Goal: Obtain resource: Obtain resource

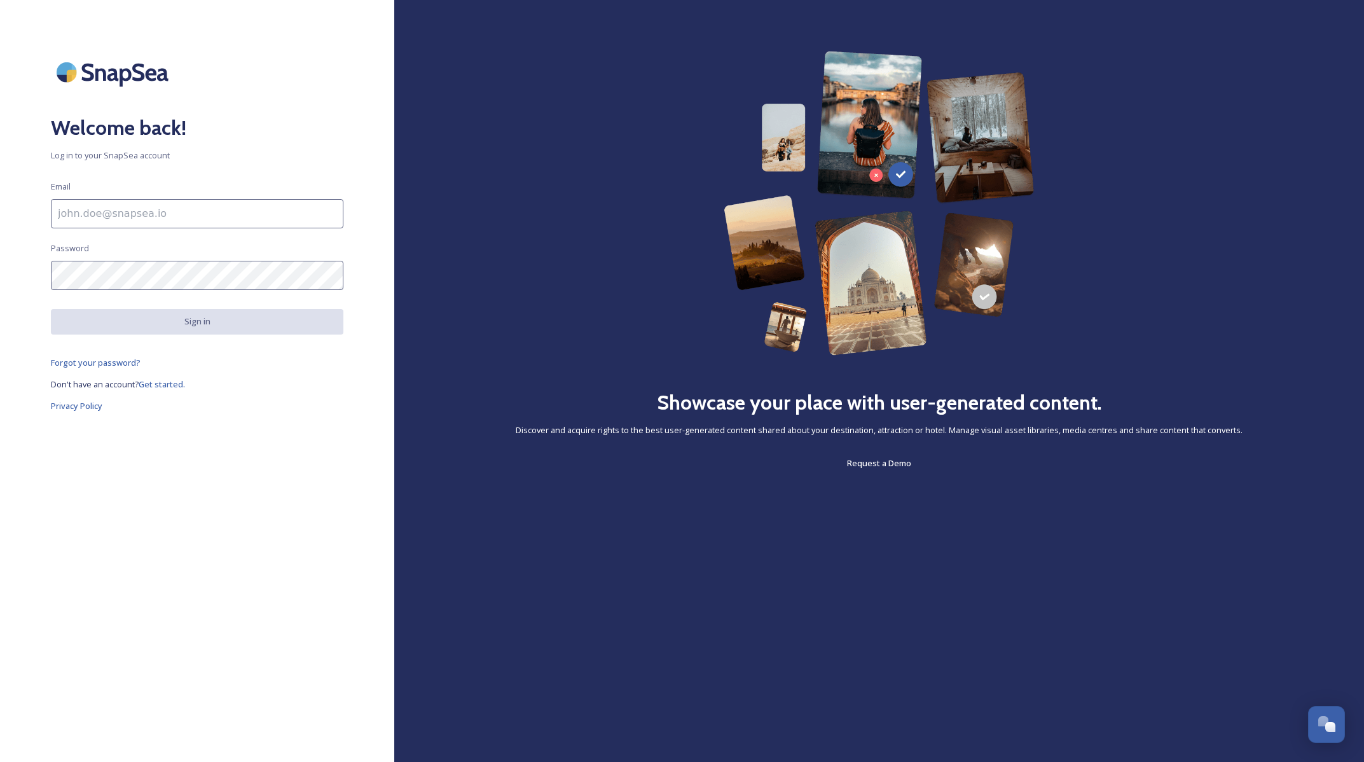
type input "[PERSON_NAME][EMAIL_ADDRESS][PERSON_NAME][DOMAIN_NAME]"
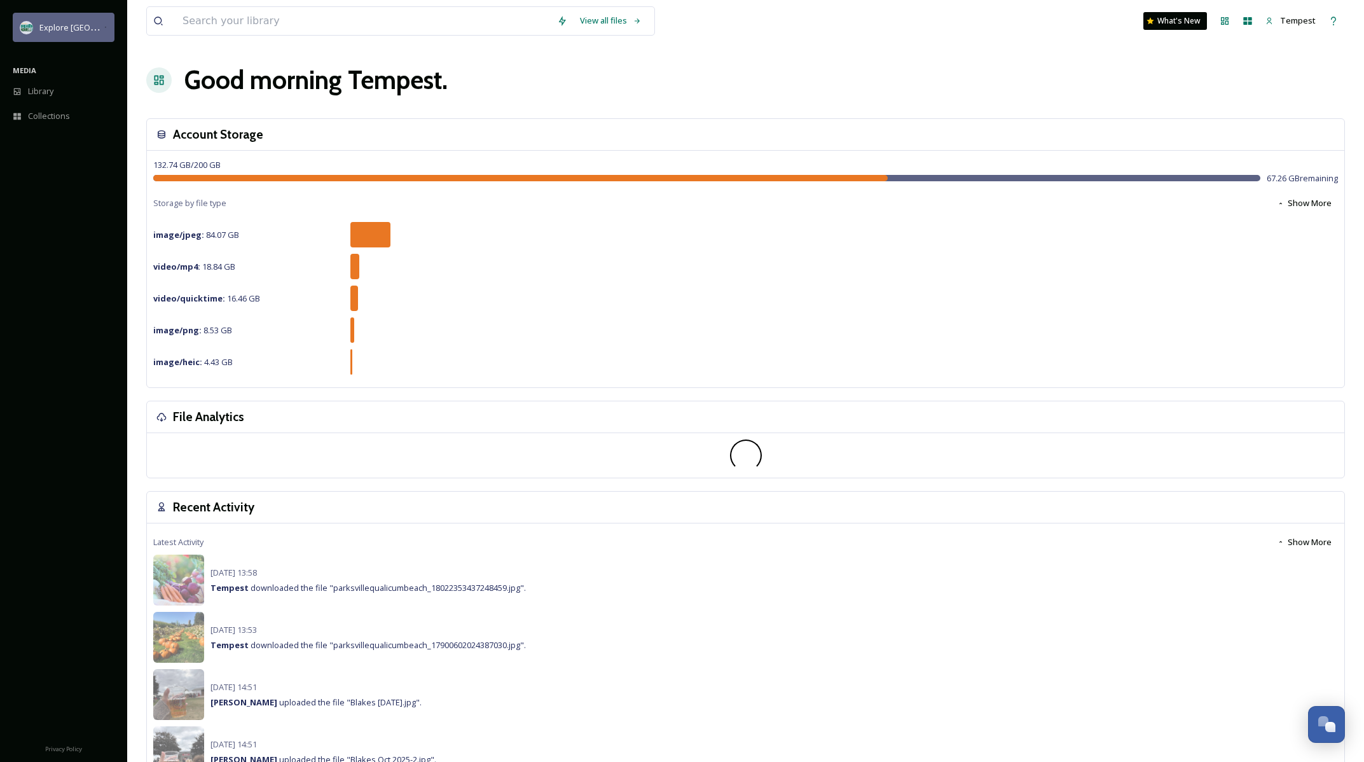
click at [100, 27] on span "Explore [GEOGRAPHIC_DATA][PERSON_NAME]" at bounding box center [126, 27] width 175 height 12
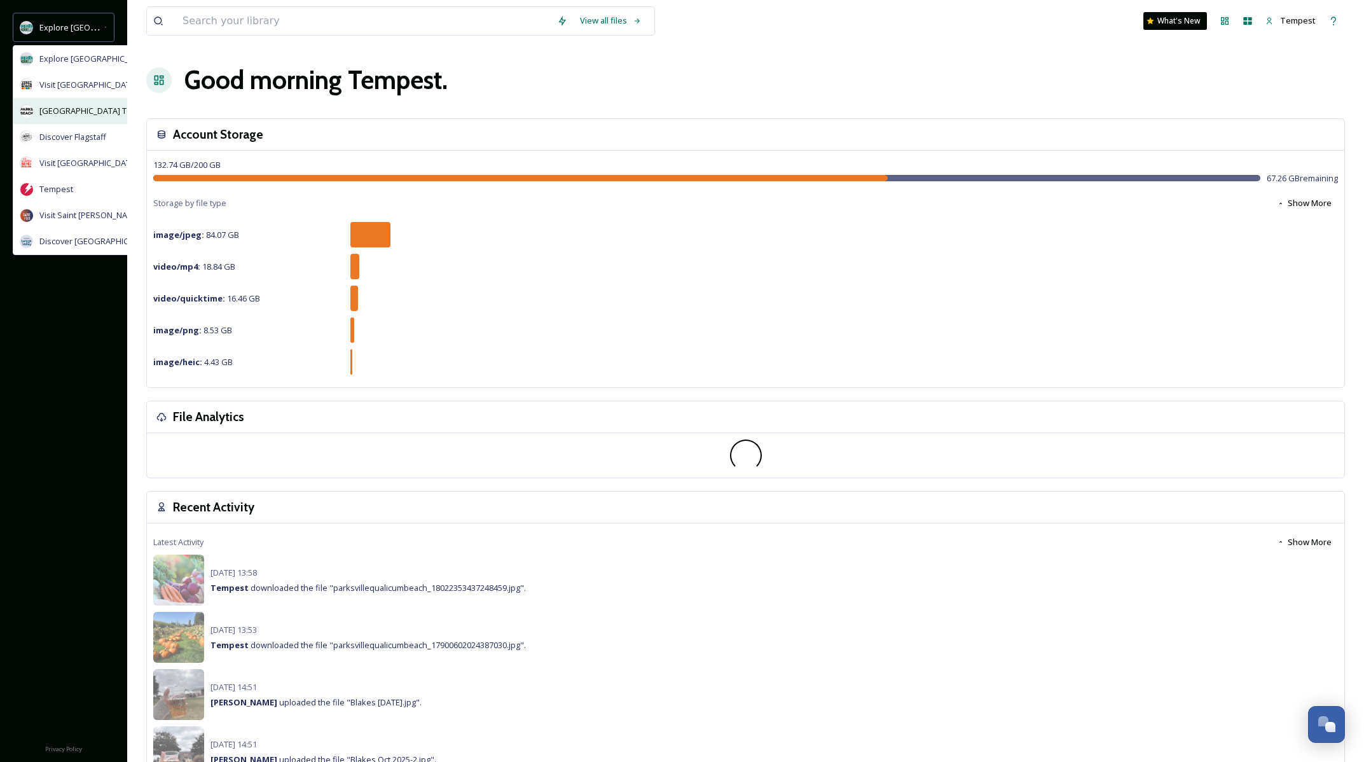
click at [66, 121] on div "[GEOGRAPHIC_DATA] Tourism" at bounding box center [116, 111] width 207 height 26
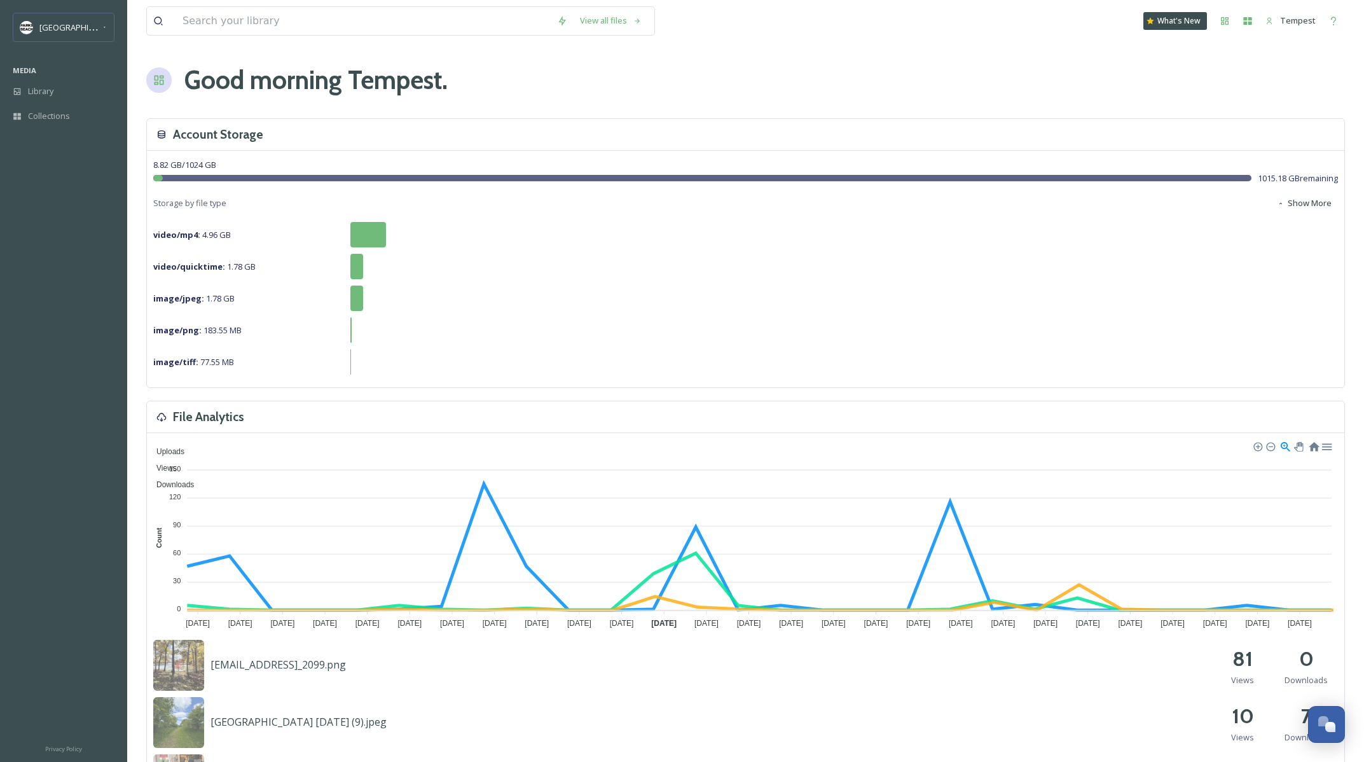
click at [388, 29] on input at bounding box center [363, 21] width 374 height 28
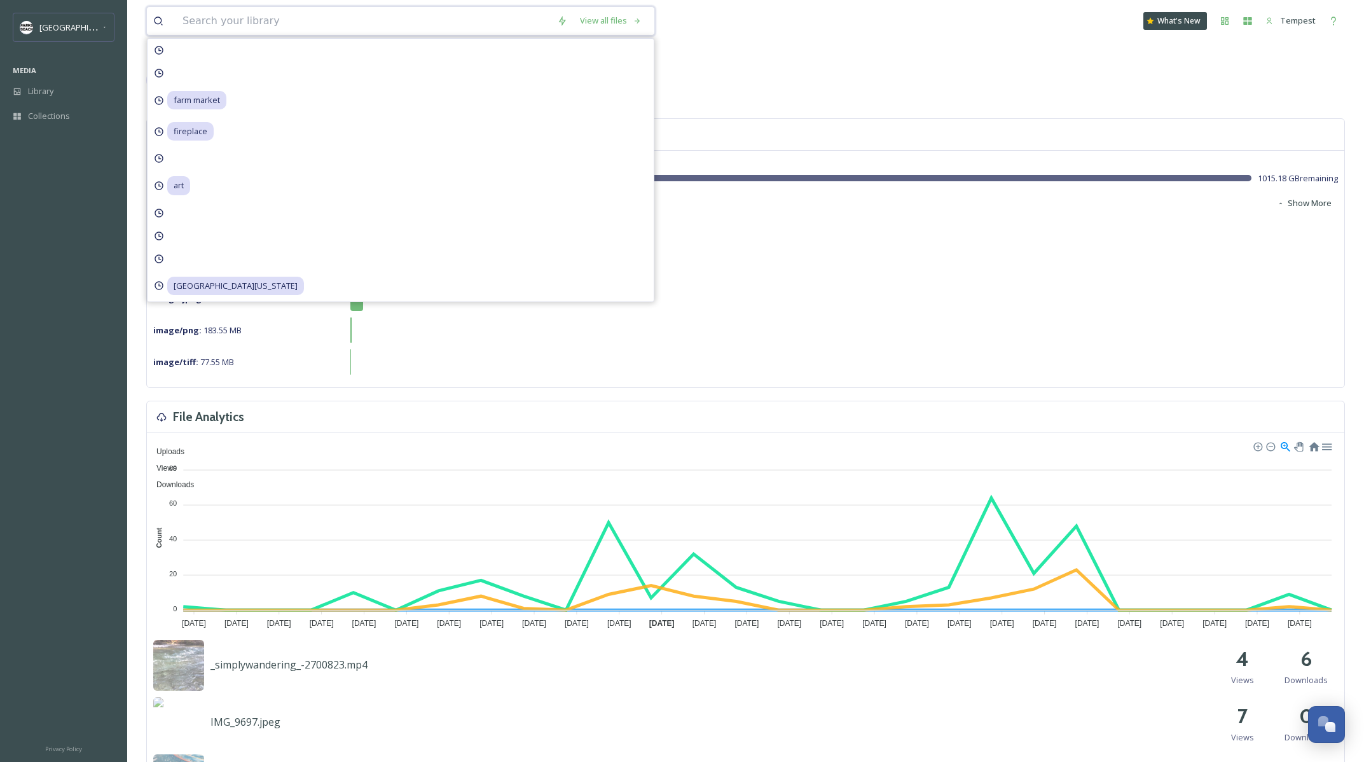
type input "u"
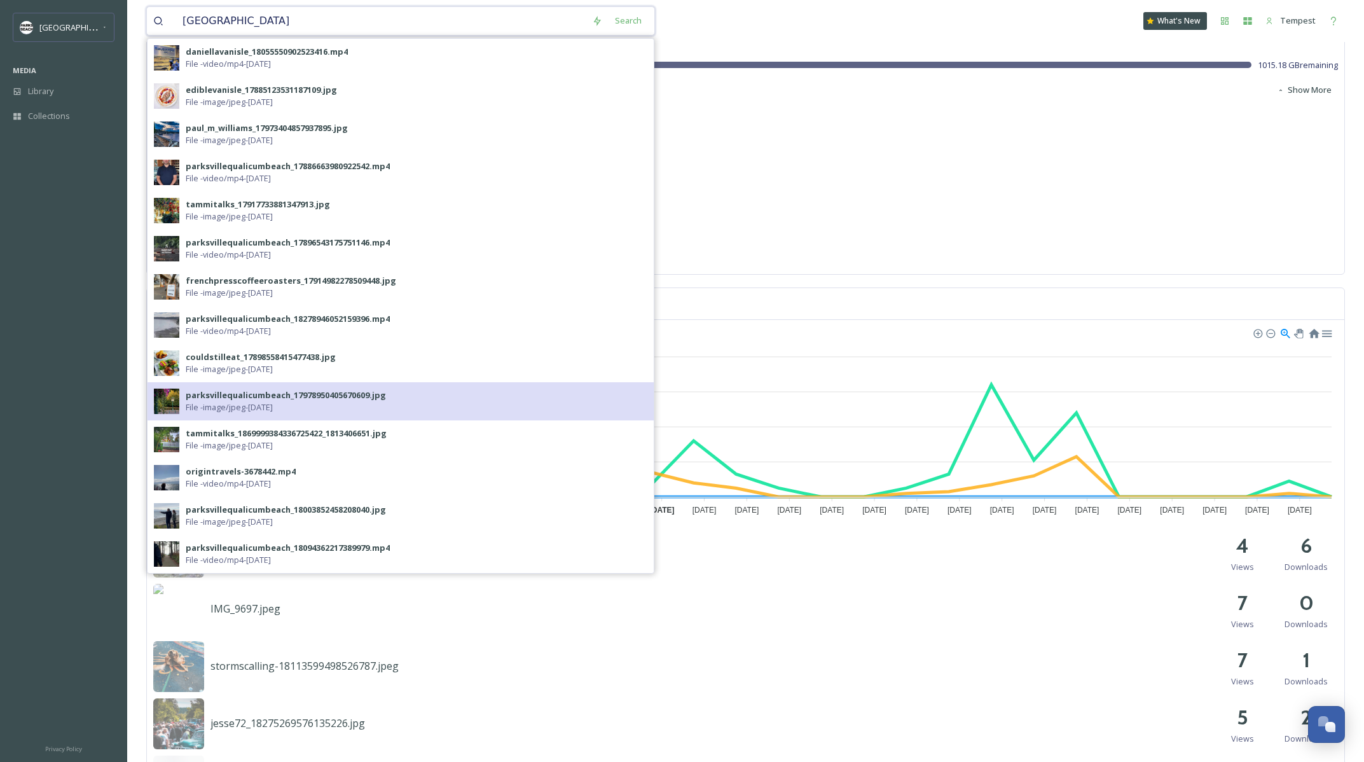
scroll to position [269, 0]
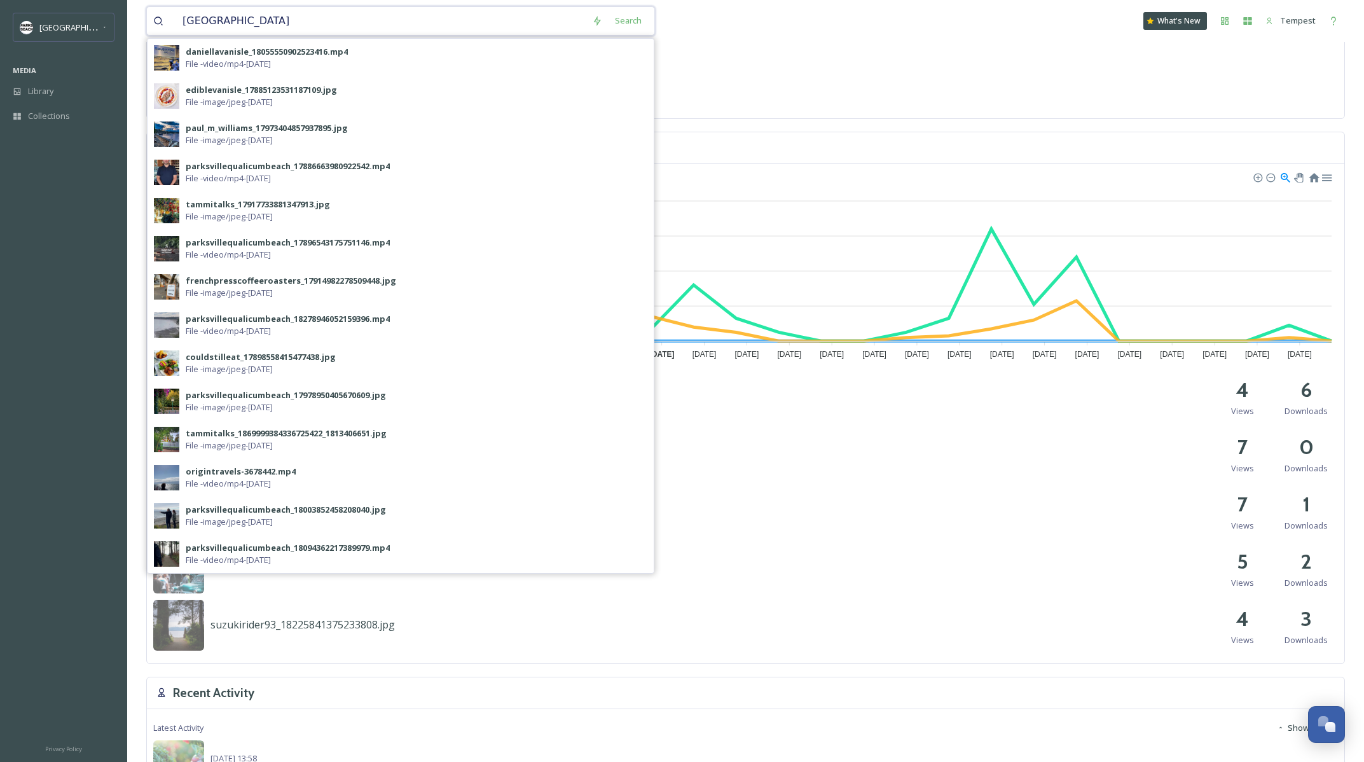
drag, startPoint x: 259, startPoint y: 22, endPoint x: 186, endPoint y: 20, distance: 73.8
click at [186, 20] on input "[GEOGRAPHIC_DATA]" at bounding box center [380, 21] width 409 height 28
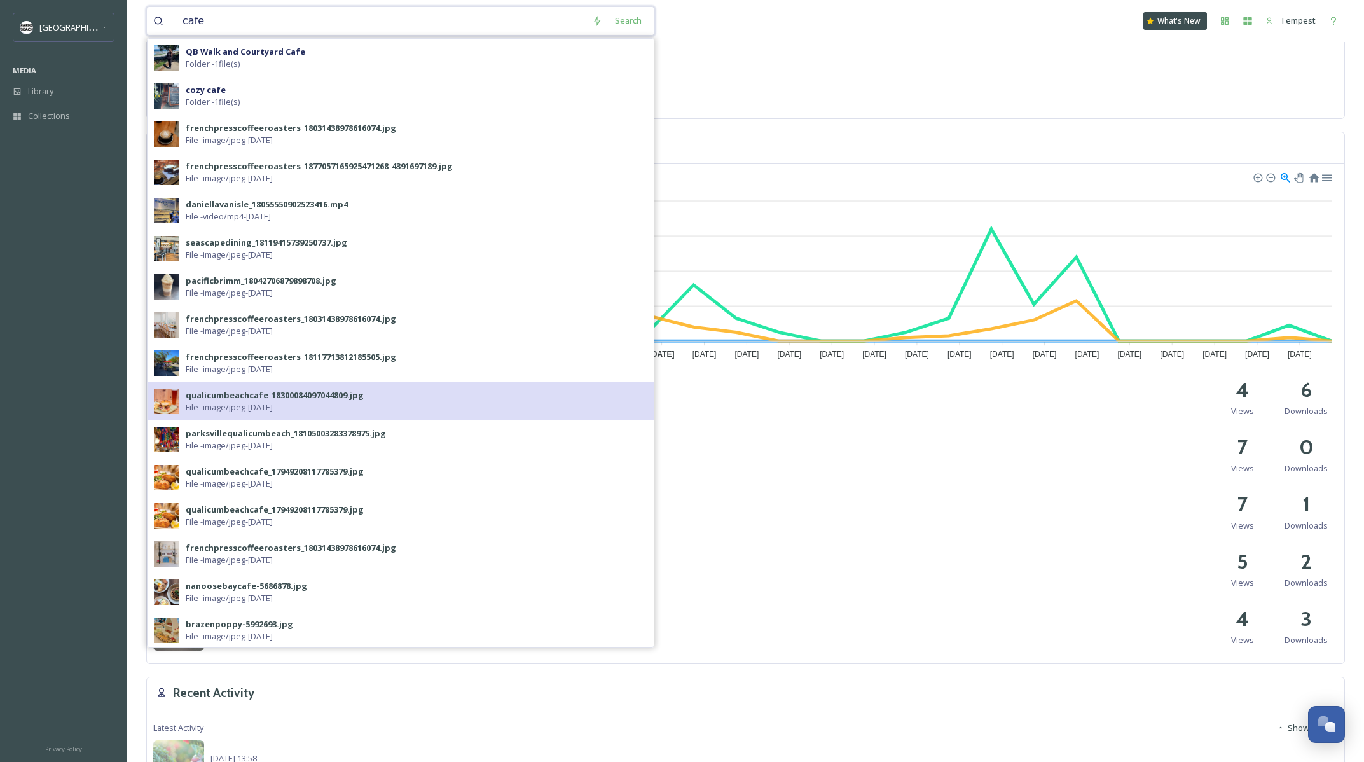
type input "cafe"
click at [252, 409] on span "File - image/jpeg - [DATE]" at bounding box center [229, 407] width 87 height 12
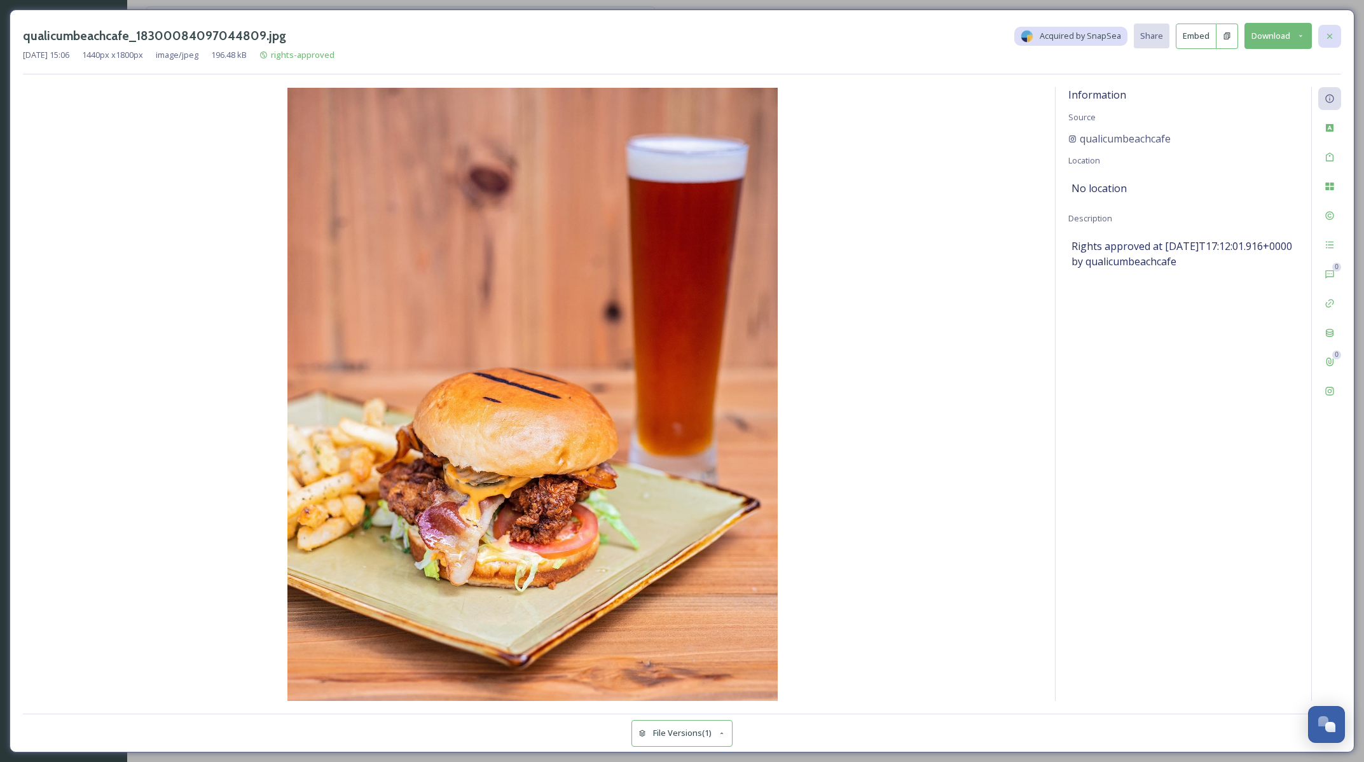
click at [1327, 35] on icon at bounding box center [1329, 36] width 10 height 10
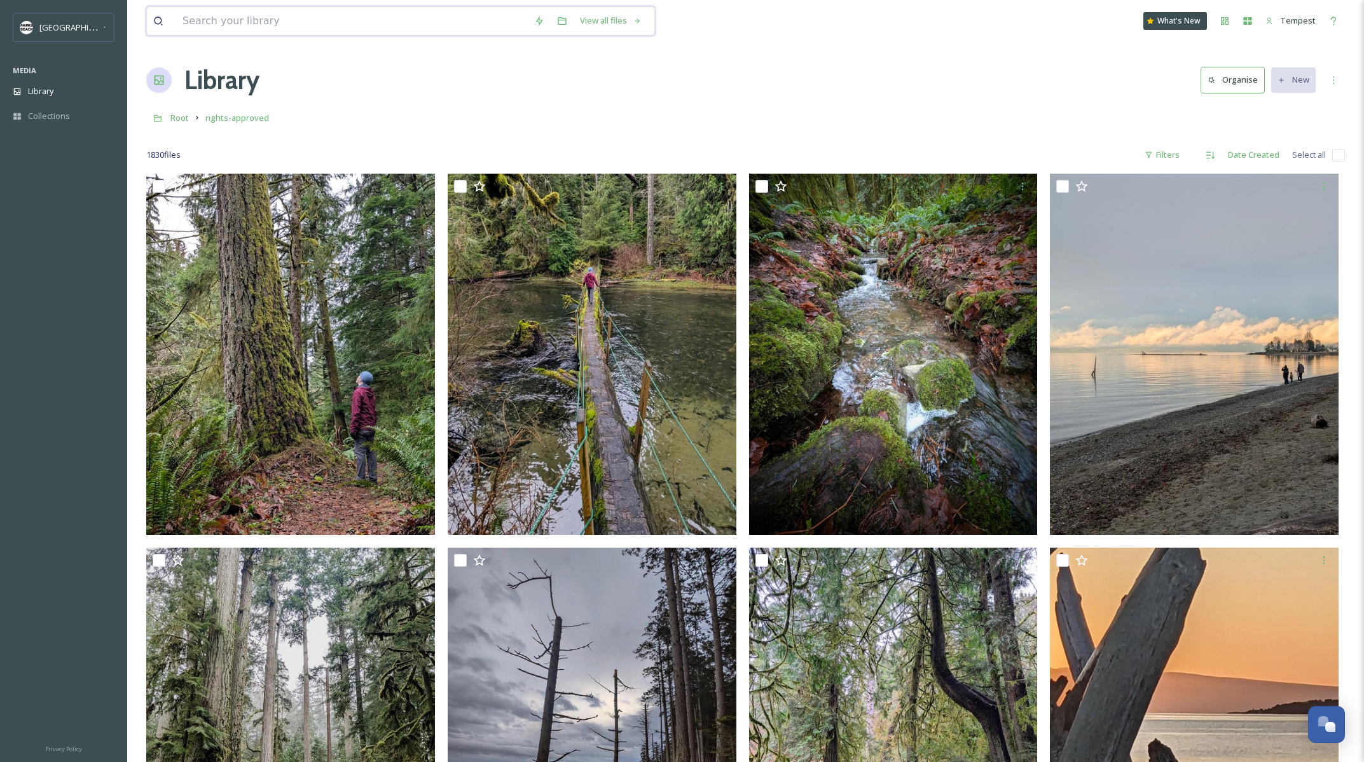
click at [240, 22] on input at bounding box center [352, 21] width 352 height 28
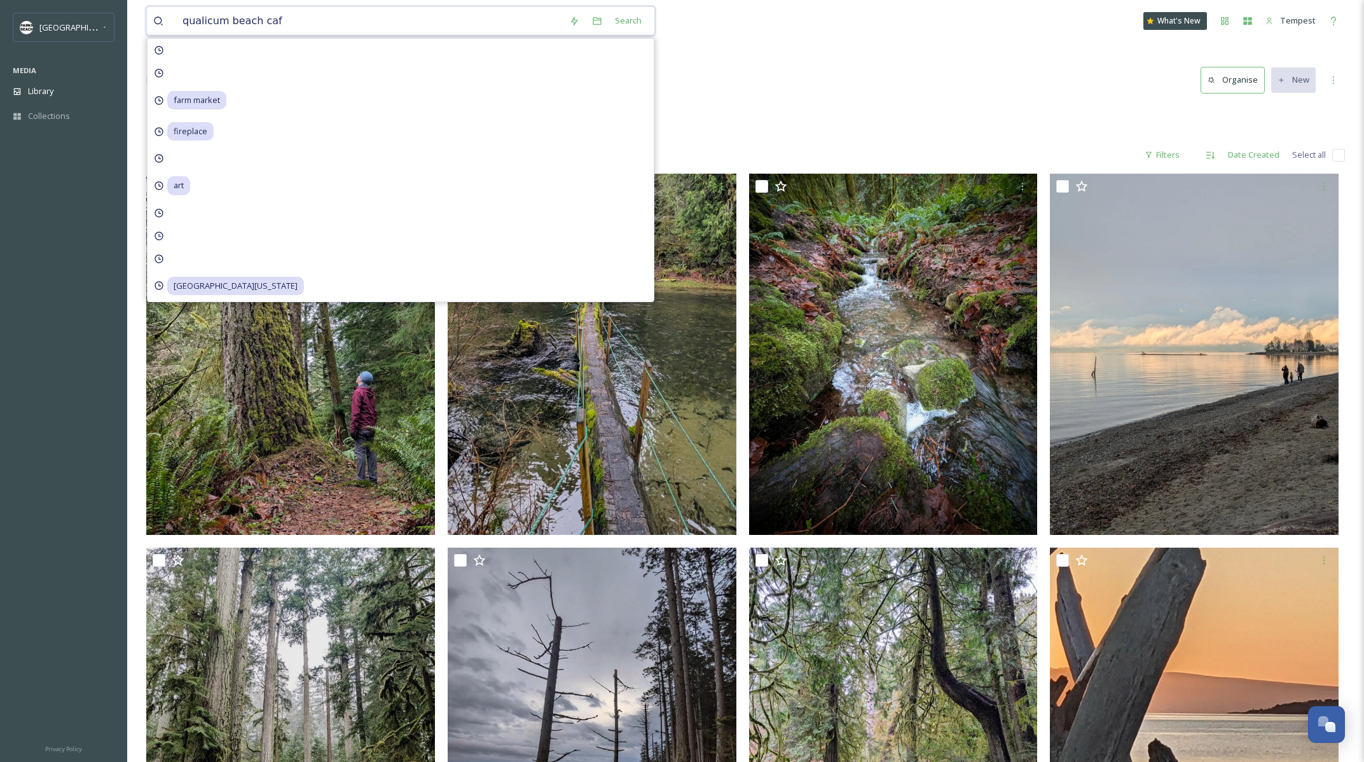
type input "[GEOGRAPHIC_DATA]"
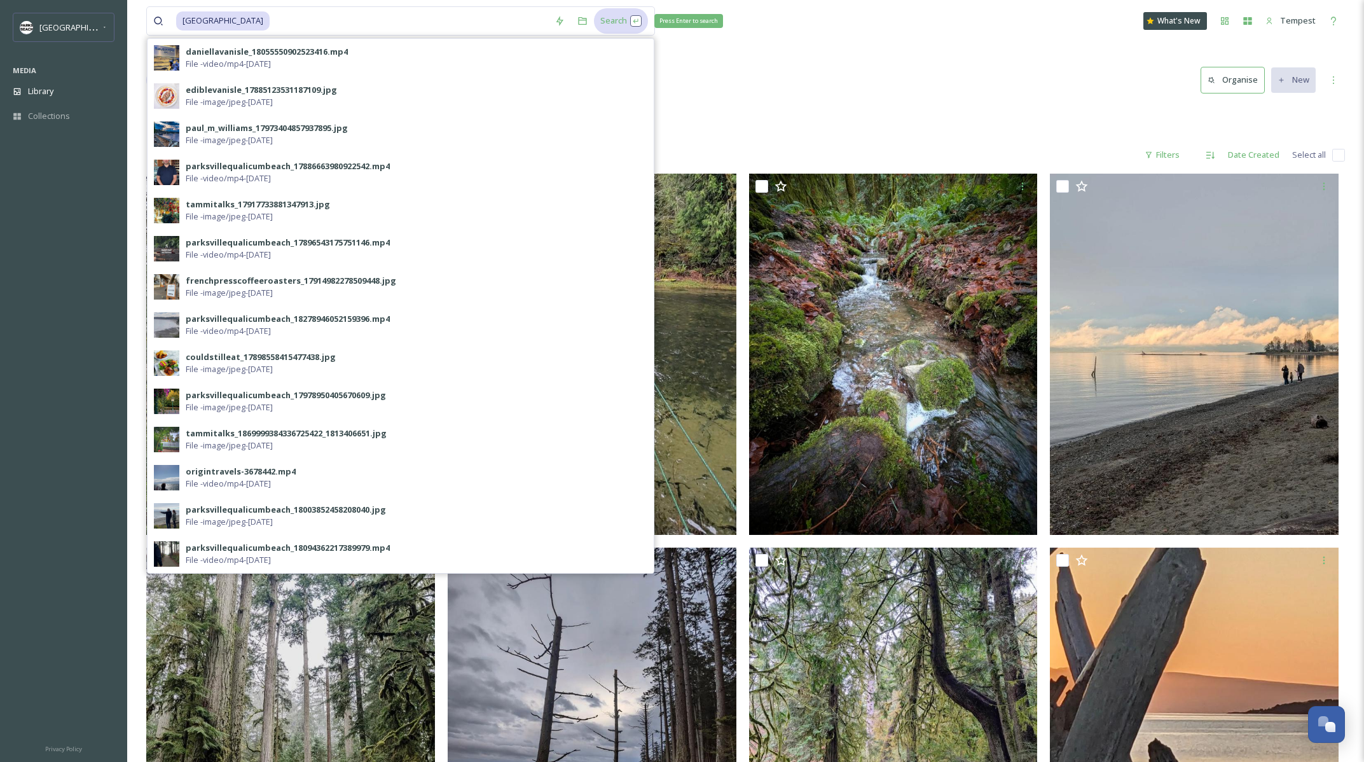
click at [611, 22] on div "Search Press Enter to search" at bounding box center [621, 20] width 54 height 25
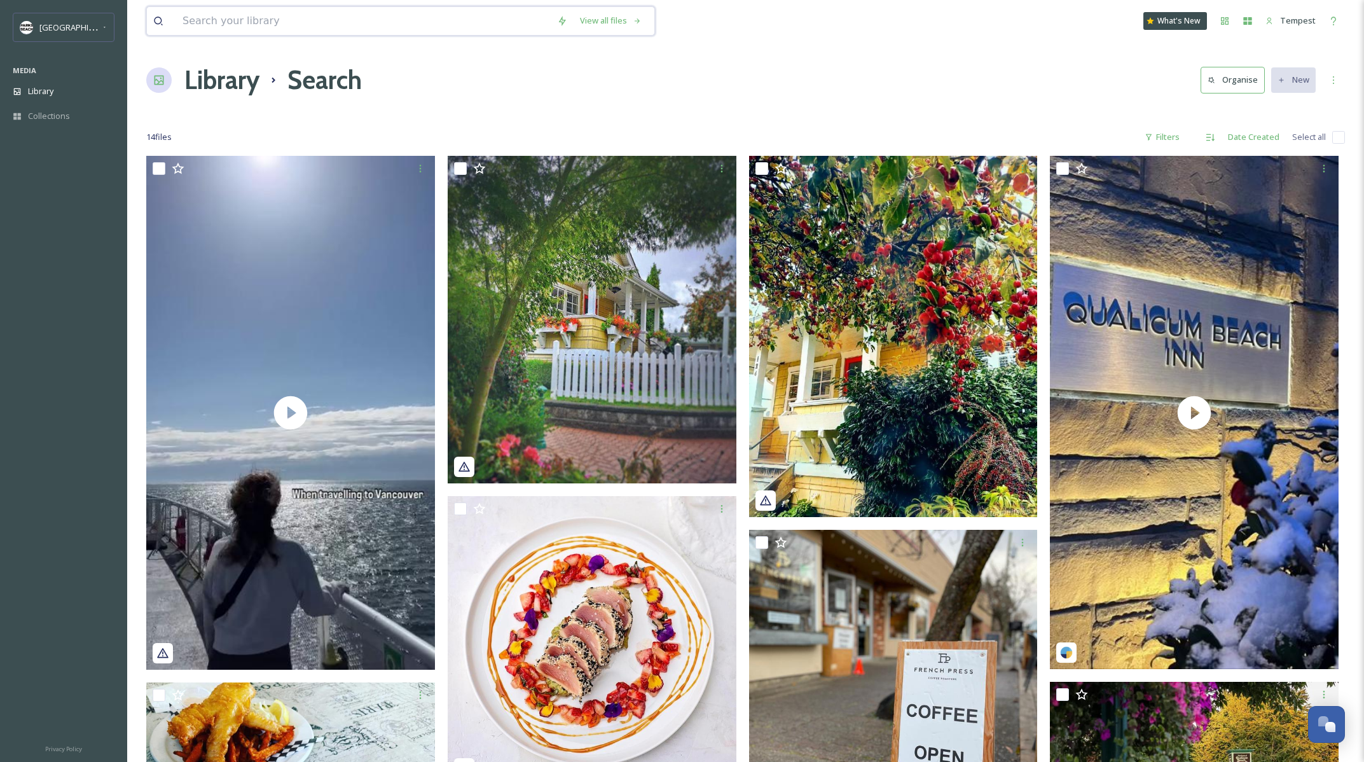
click at [219, 25] on input at bounding box center [363, 21] width 374 height 28
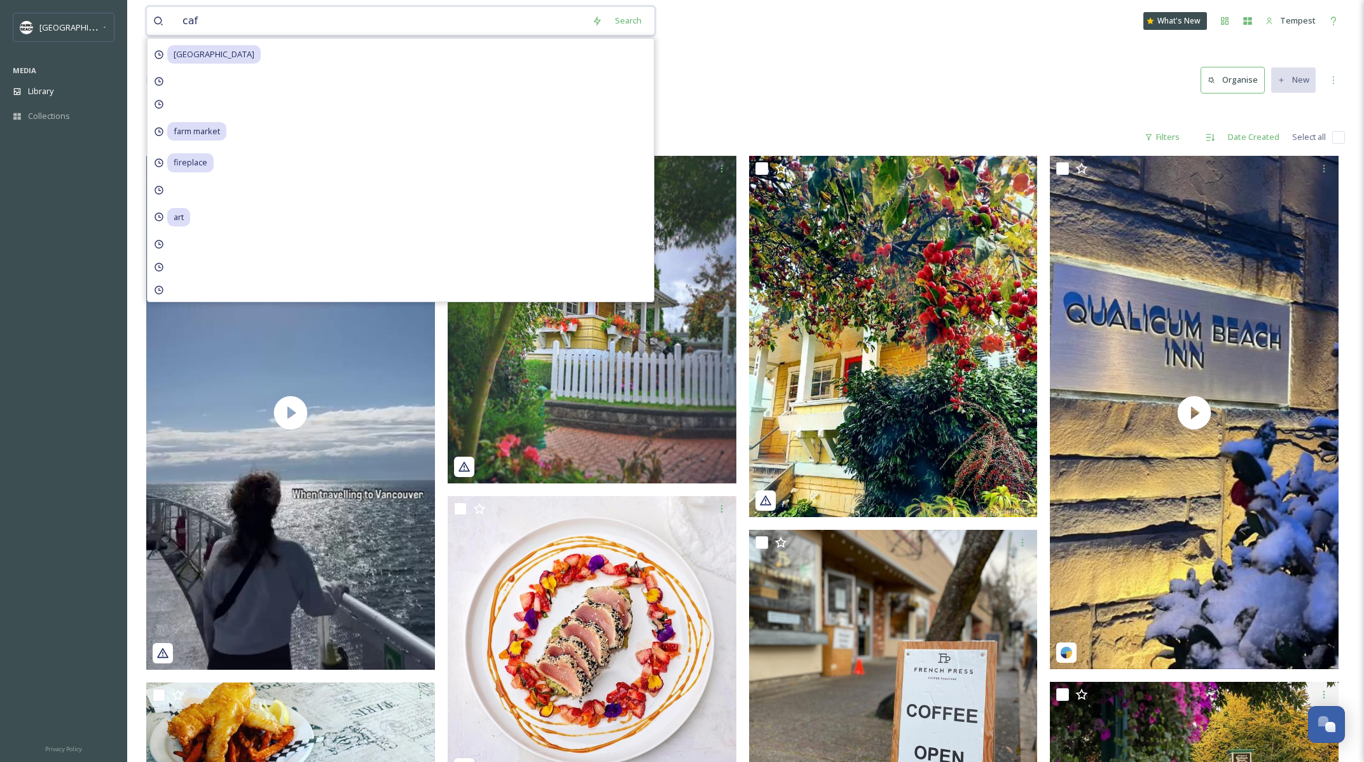
type input "cafe"
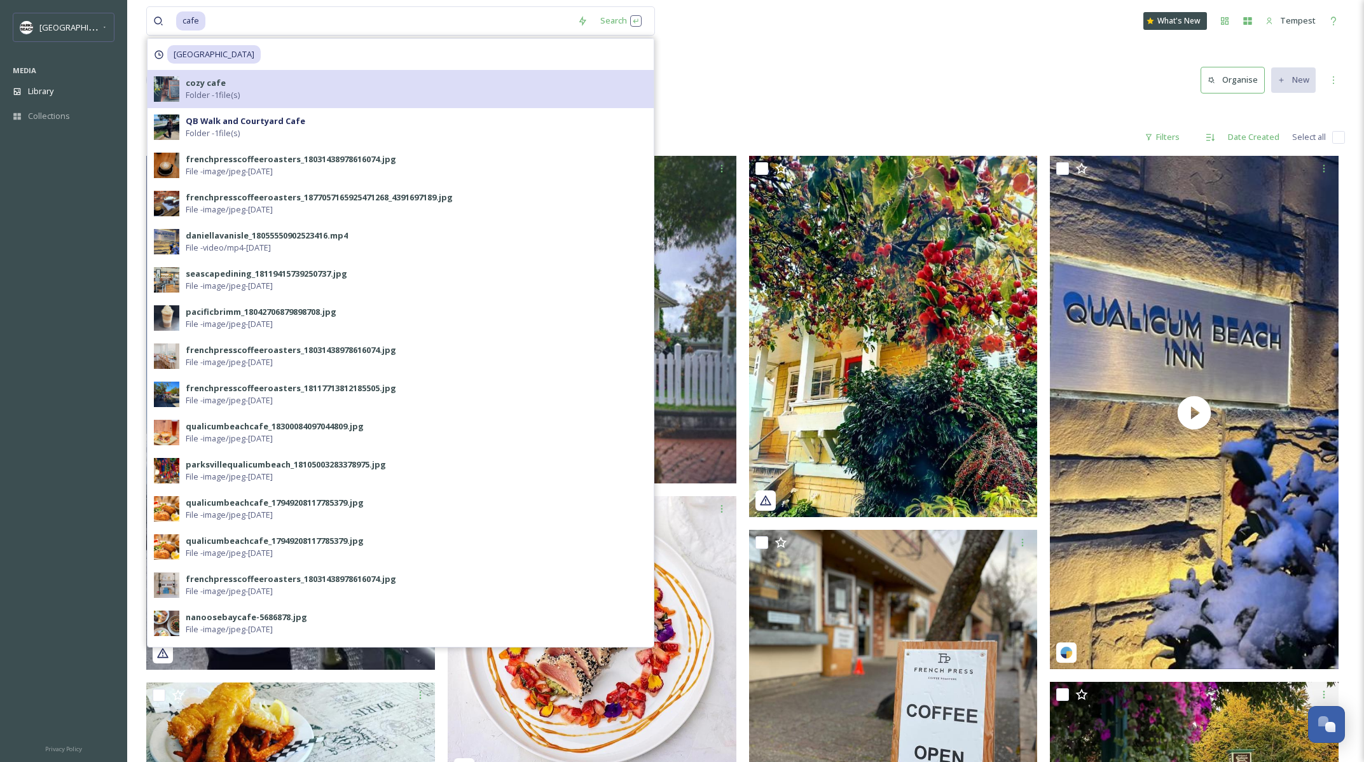
click at [257, 88] on div "cozy cafe Folder - 1 file(s)" at bounding box center [416, 89] width 461 height 24
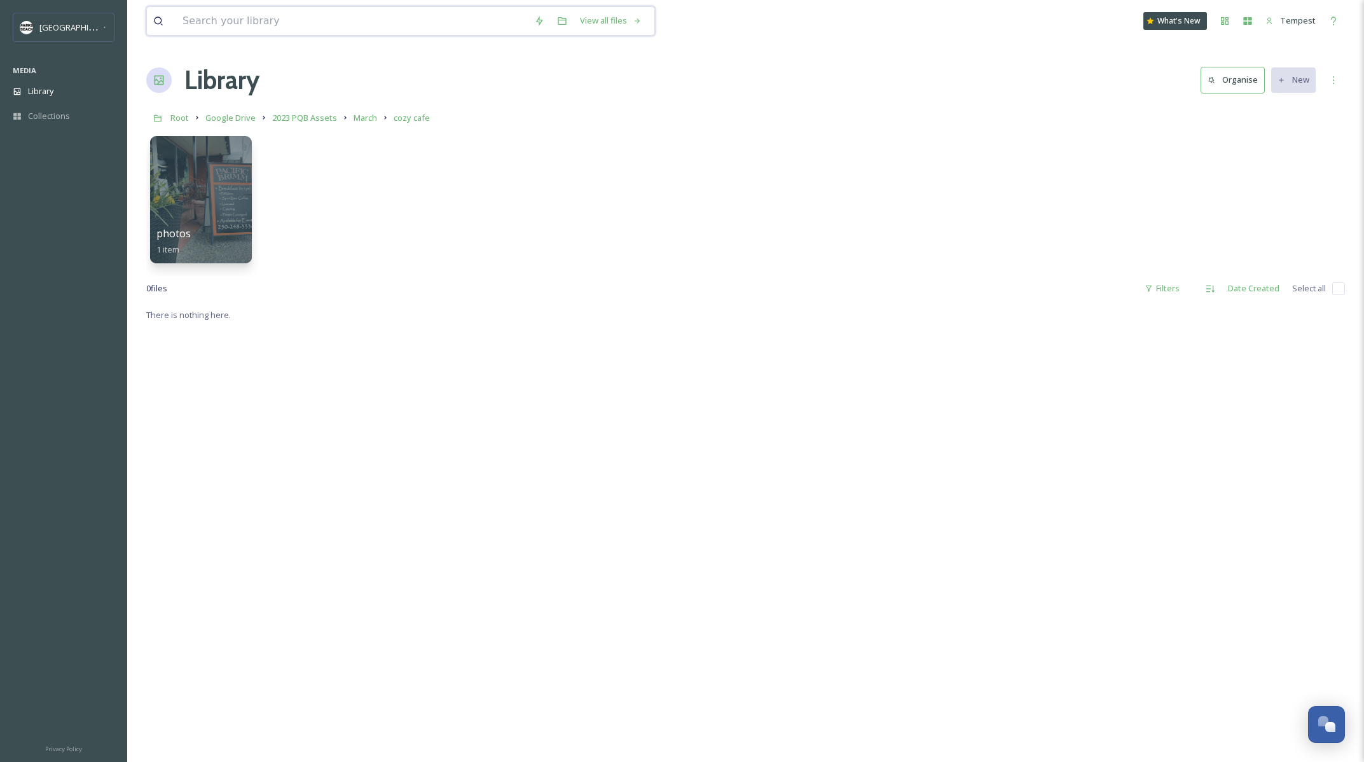
click at [248, 31] on input at bounding box center [352, 21] width 352 height 28
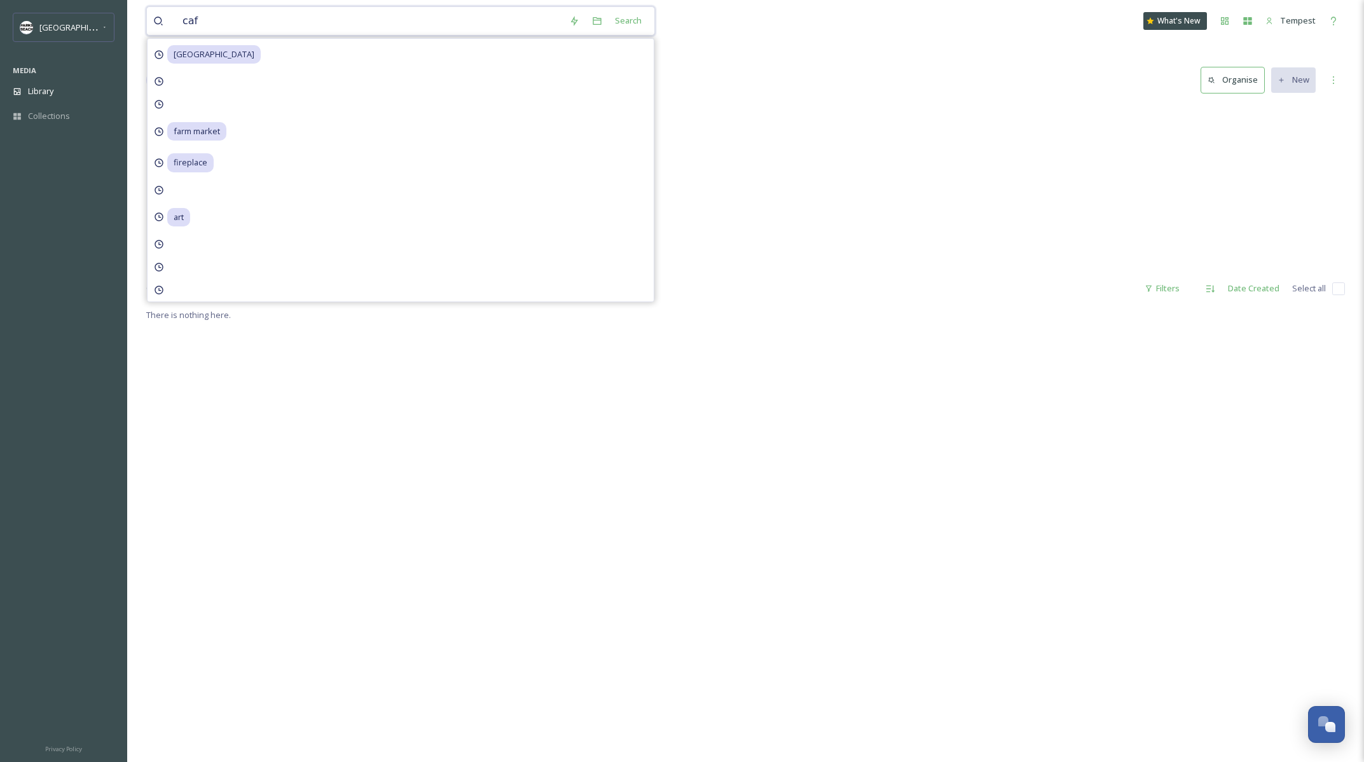
type input "cafe"
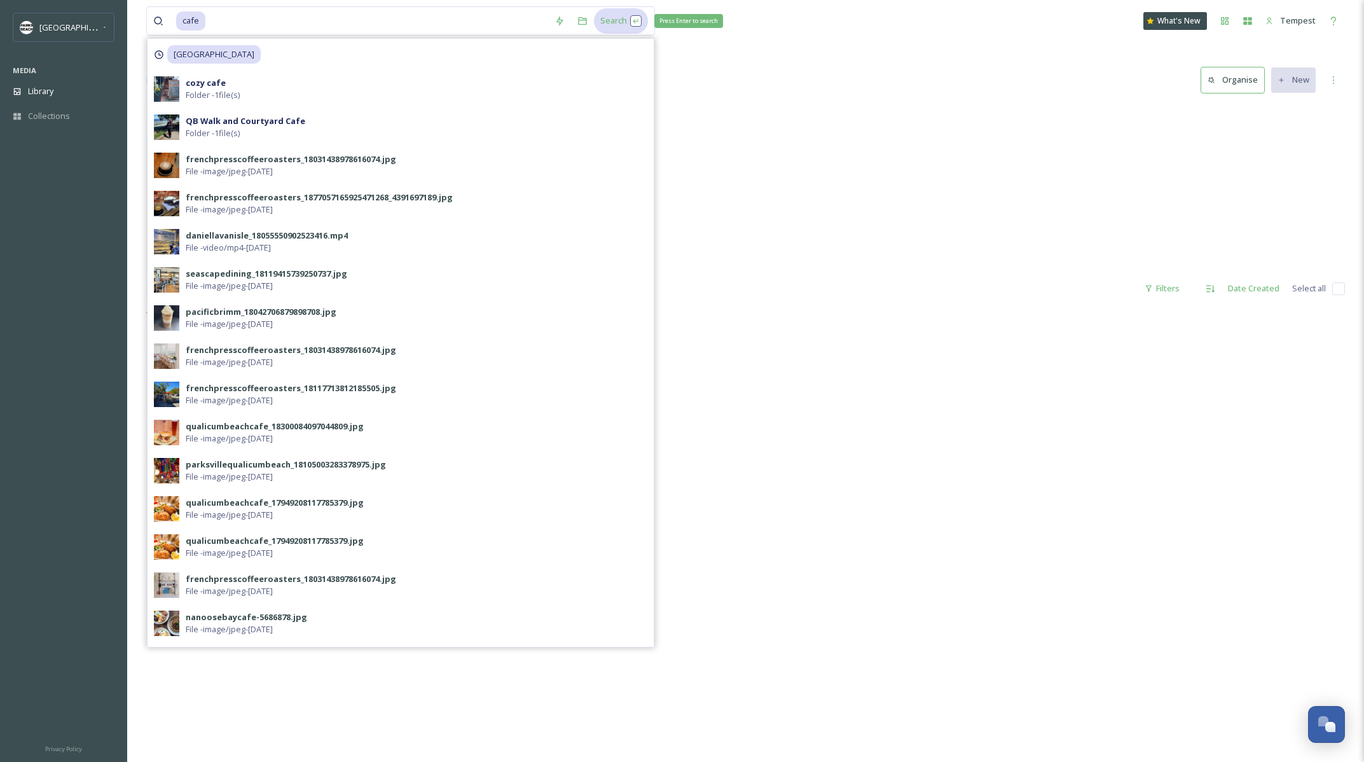
click at [622, 24] on div "Search Press Enter to search" at bounding box center [621, 20] width 54 height 25
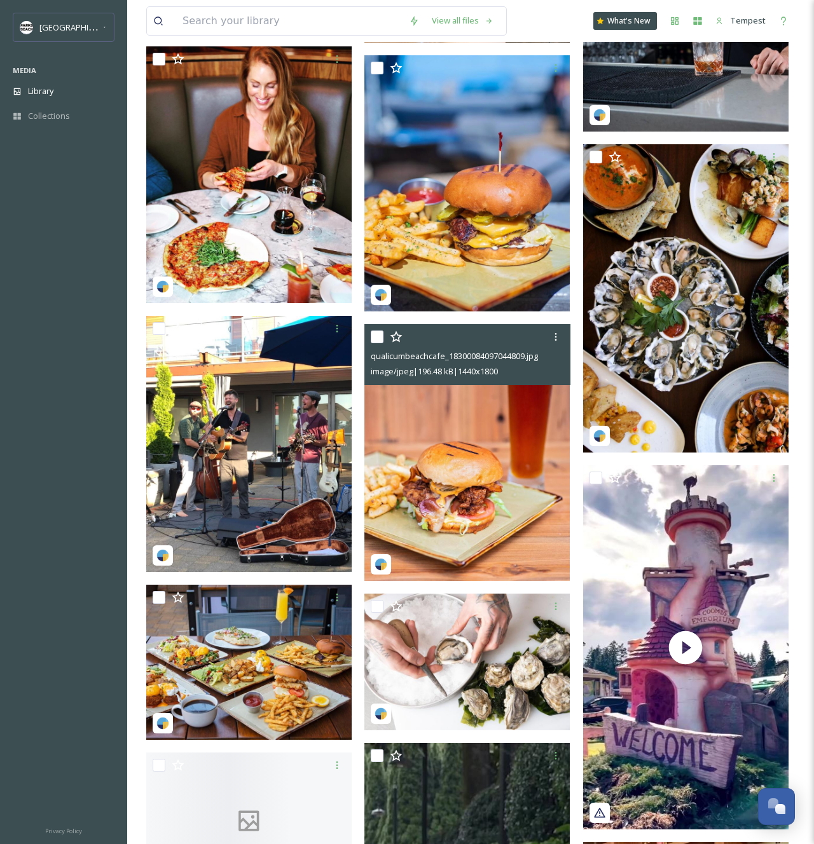
scroll to position [7569, 0]
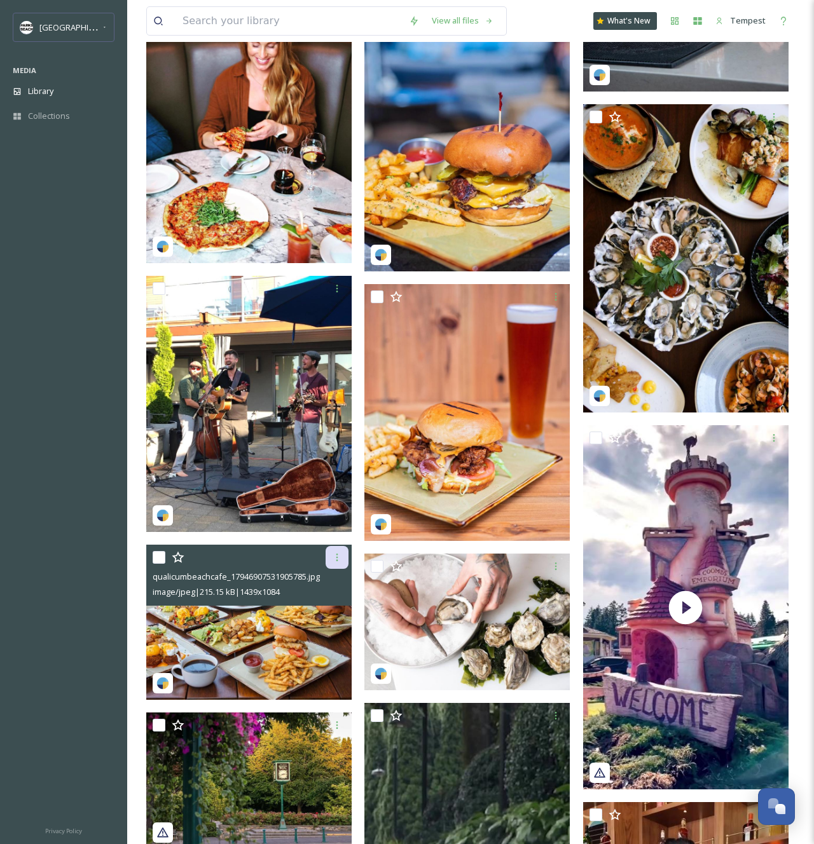
click at [341, 556] on icon at bounding box center [337, 557] width 10 height 10
click at [243, 671] on img at bounding box center [248, 622] width 205 height 154
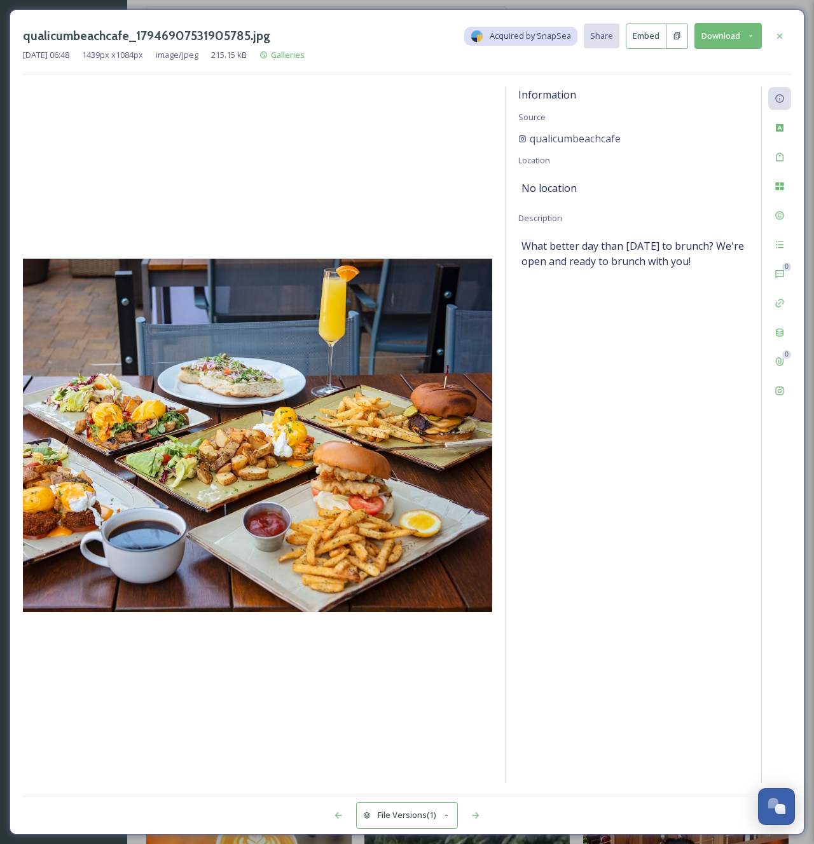
click at [674, 32] on icon at bounding box center [677, 36] width 8 height 8
click at [714, 41] on button "Download" at bounding box center [727, 36] width 67 height 26
click at [678, 62] on span "Download Original (1439 x 1084)" at bounding box center [694, 65] width 120 height 12
drag, startPoint x: 627, startPoint y: 139, endPoint x: 519, endPoint y: 140, distance: 108.7
click at [519, 140] on div "qualicumbeachcafe" at bounding box center [633, 138] width 230 height 15
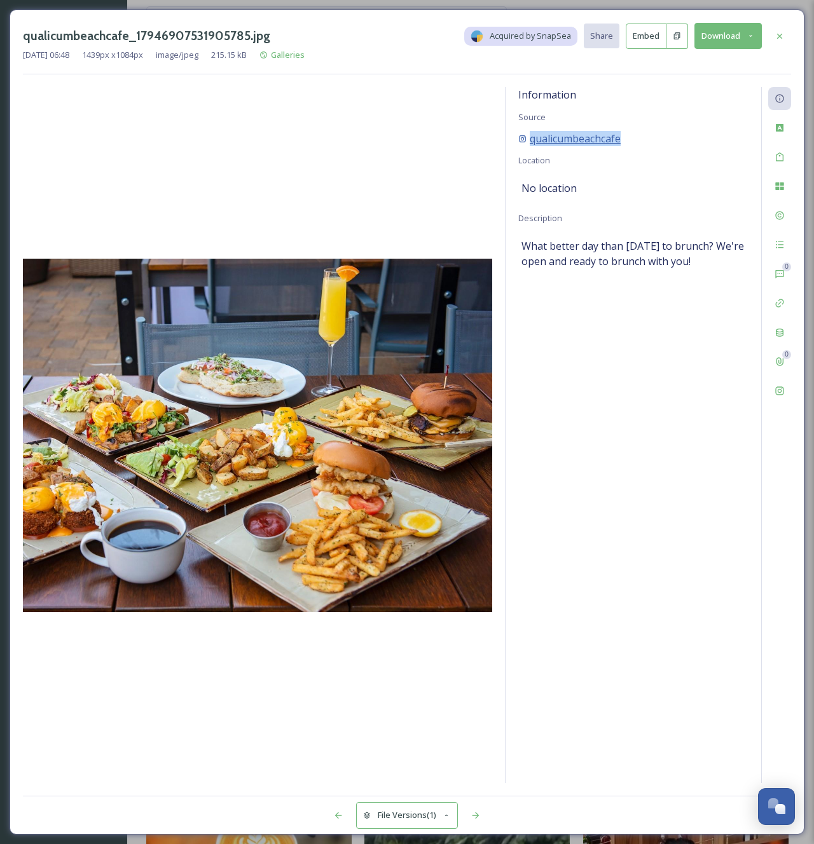
copy span "qualicumbeachcafe"
click at [778, 36] on icon at bounding box center [779, 35] width 5 height 5
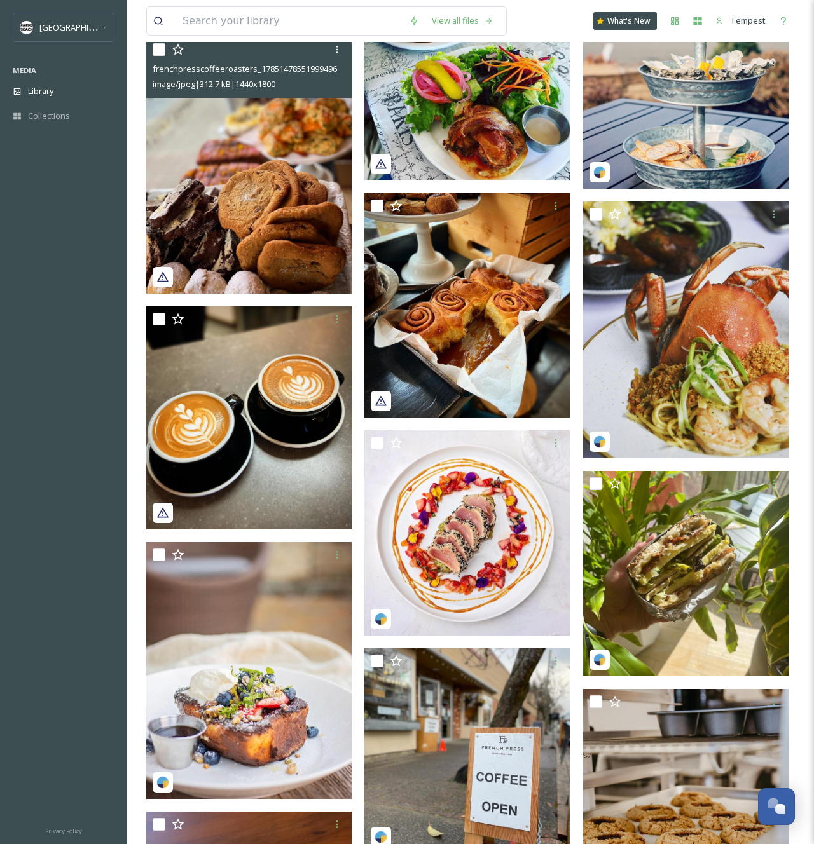
scroll to position [5288, 0]
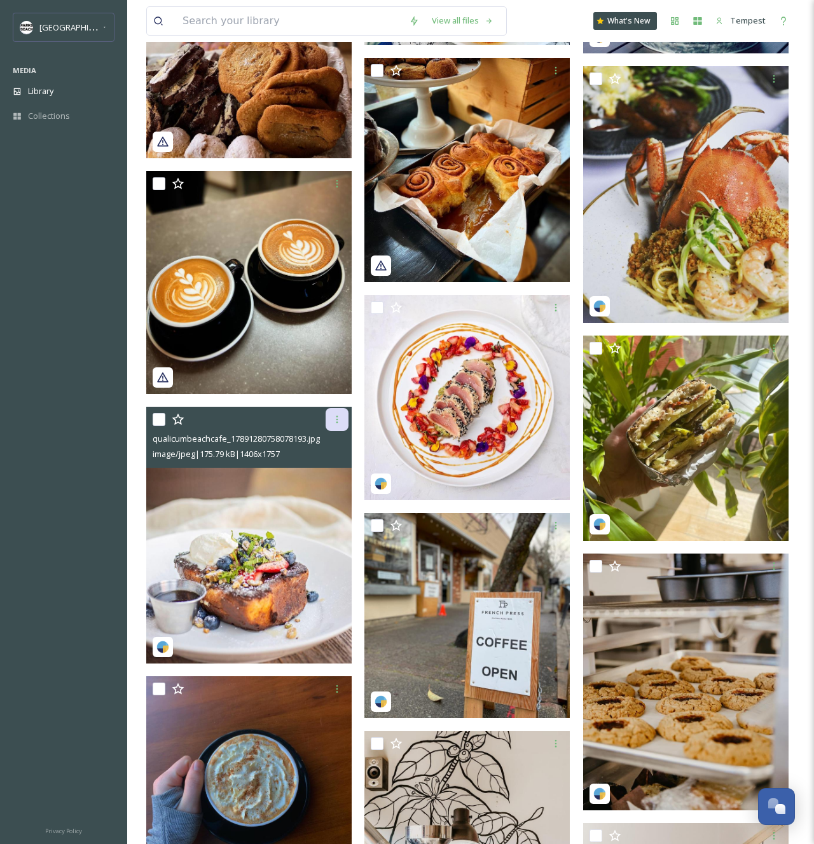
click at [335, 415] on icon at bounding box center [337, 419] width 10 height 10
click at [328, 469] on span "Download" at bounding box center [322, 472] width 39 height 12
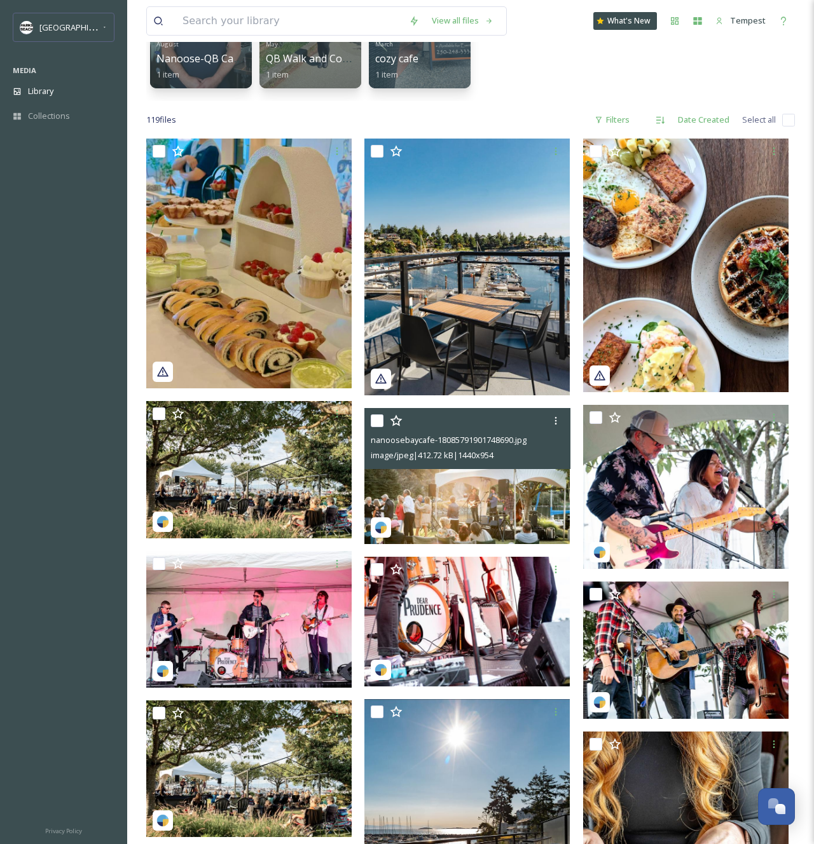
scroll to position [0, 0]
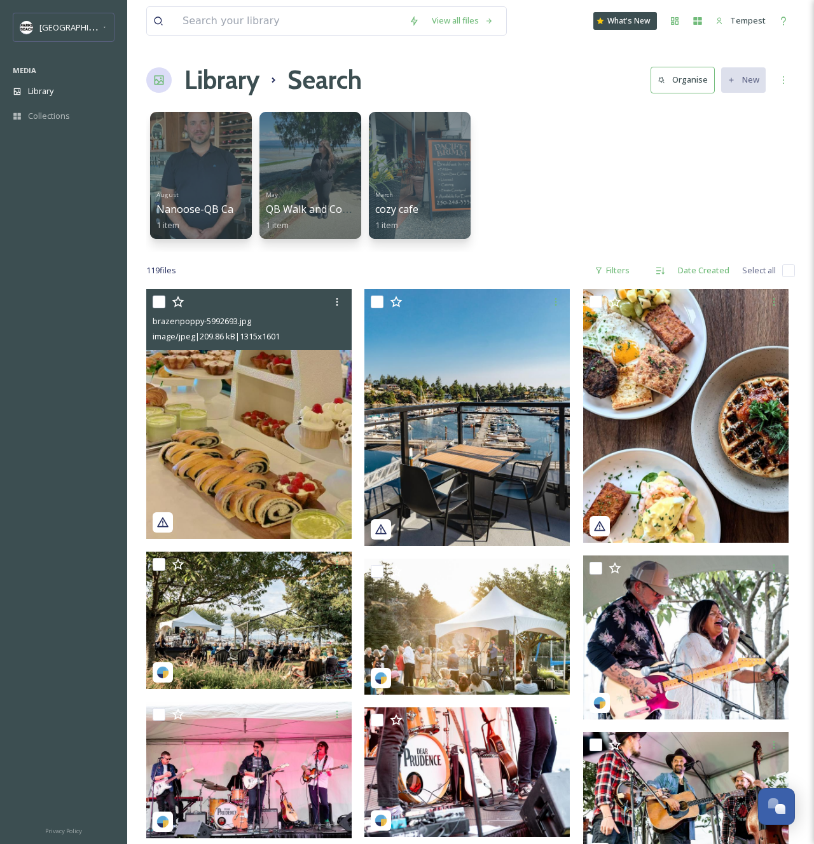
click at [291, 458] on img at bounding box center [248, 414] width 205 height 250
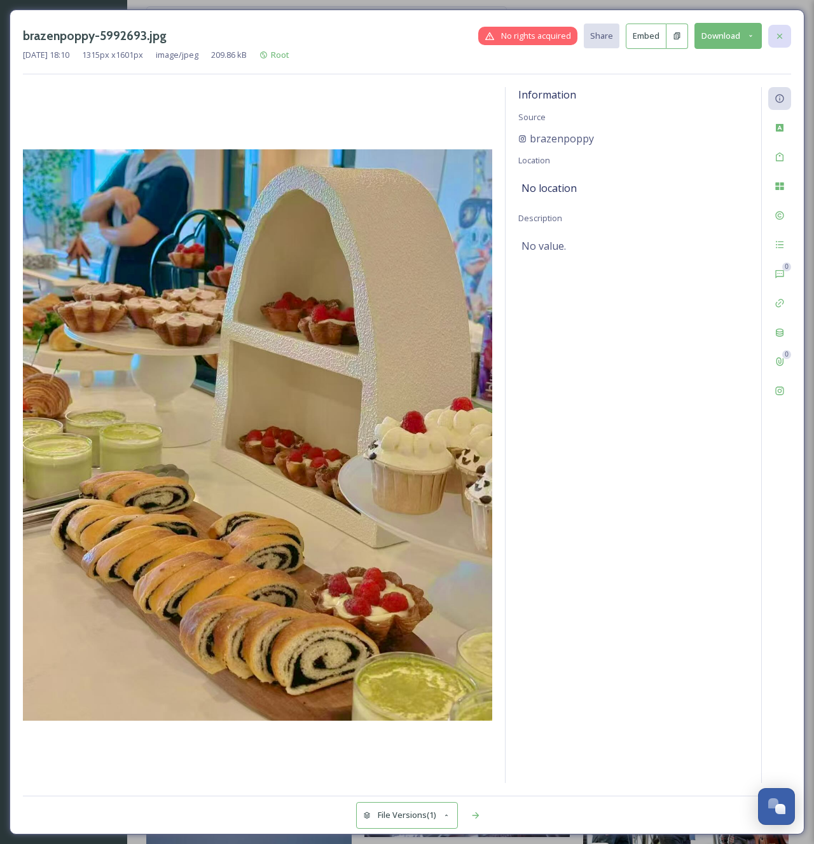
click at [776, 27] on div at bounding box center [779, 36] width 23 height 23
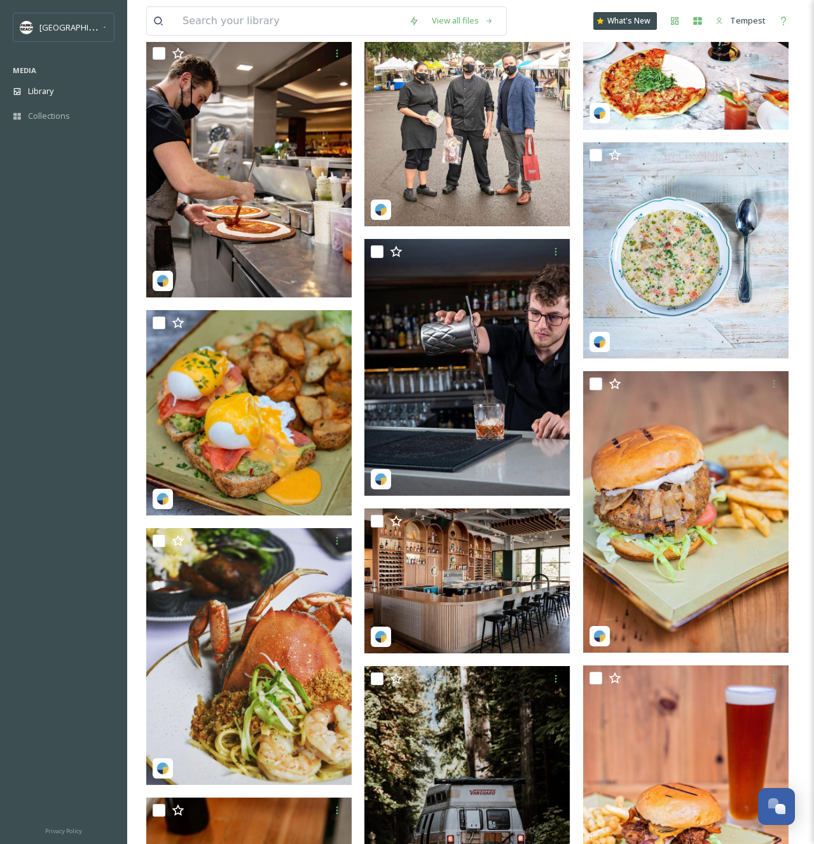
scroll to position [2264, 0]
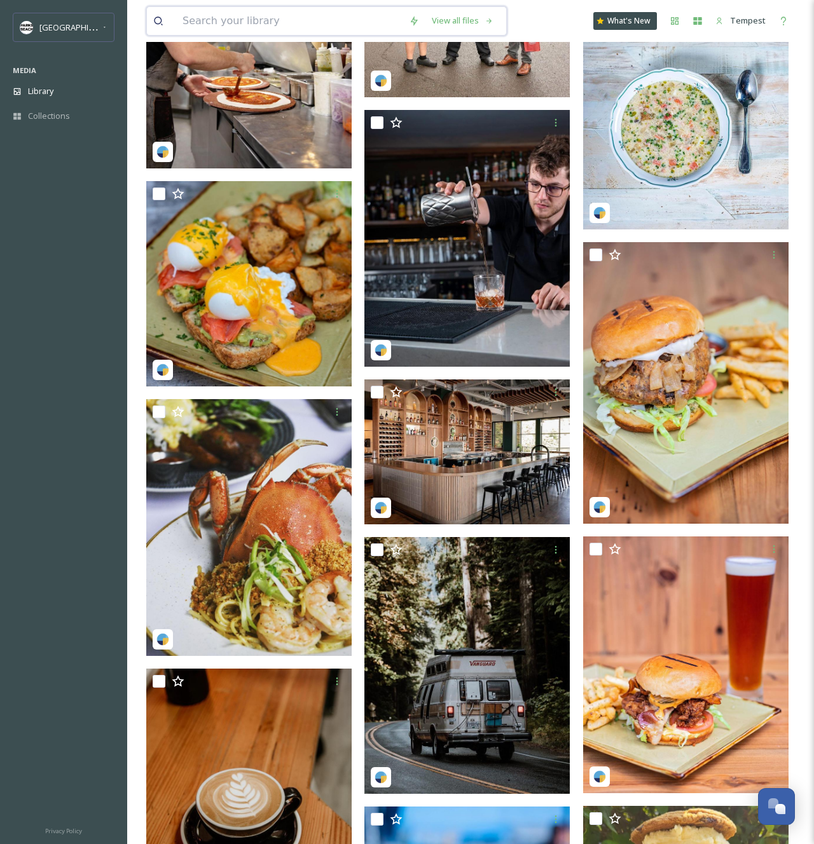
click at [226, 33] on input at bounding box center [289, 21] width 226 height 28
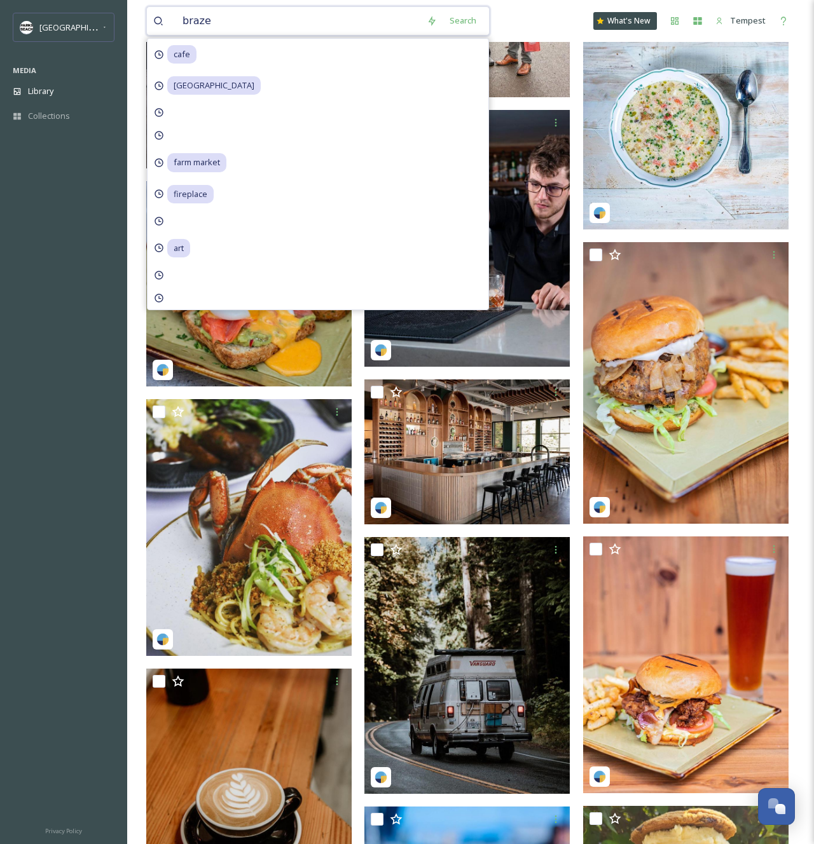
type input "brazen"
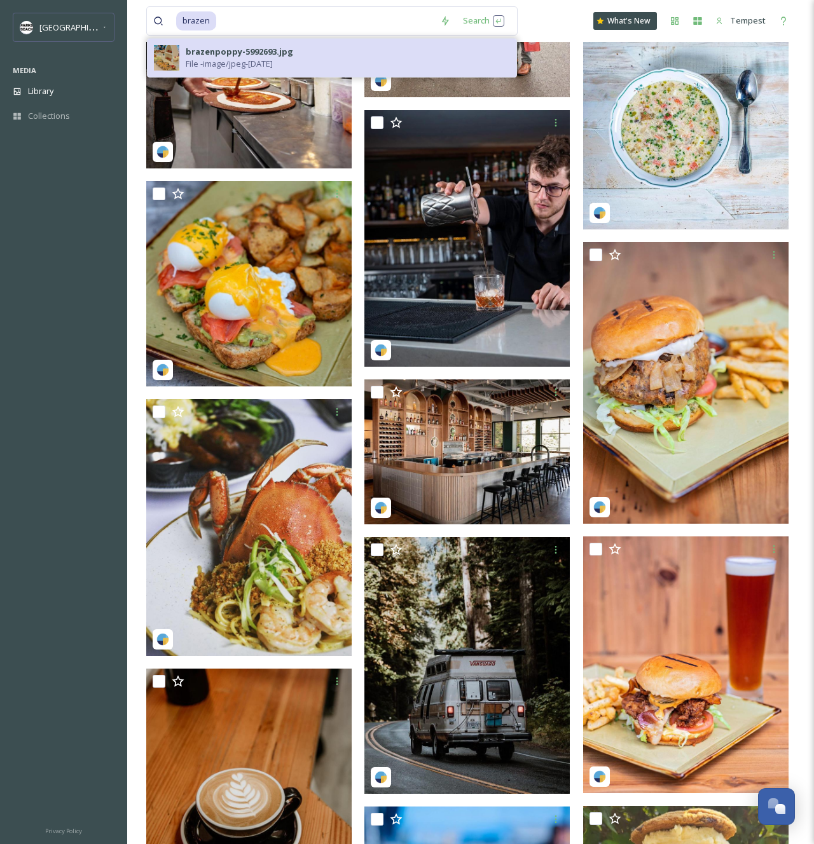
click at [264, 58] on span "File - image/jpeg - [DATE]" at bounding box center [229, 64] width 87 height 12
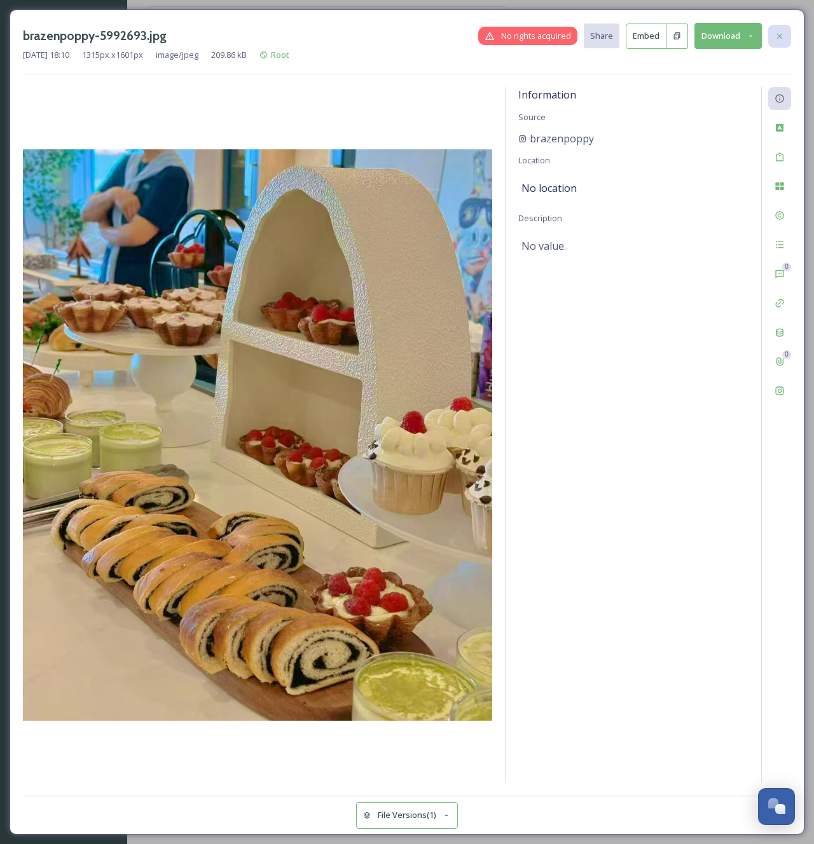
click at [787, 34] on div at bounding box center [779, 36] width 23 height 23
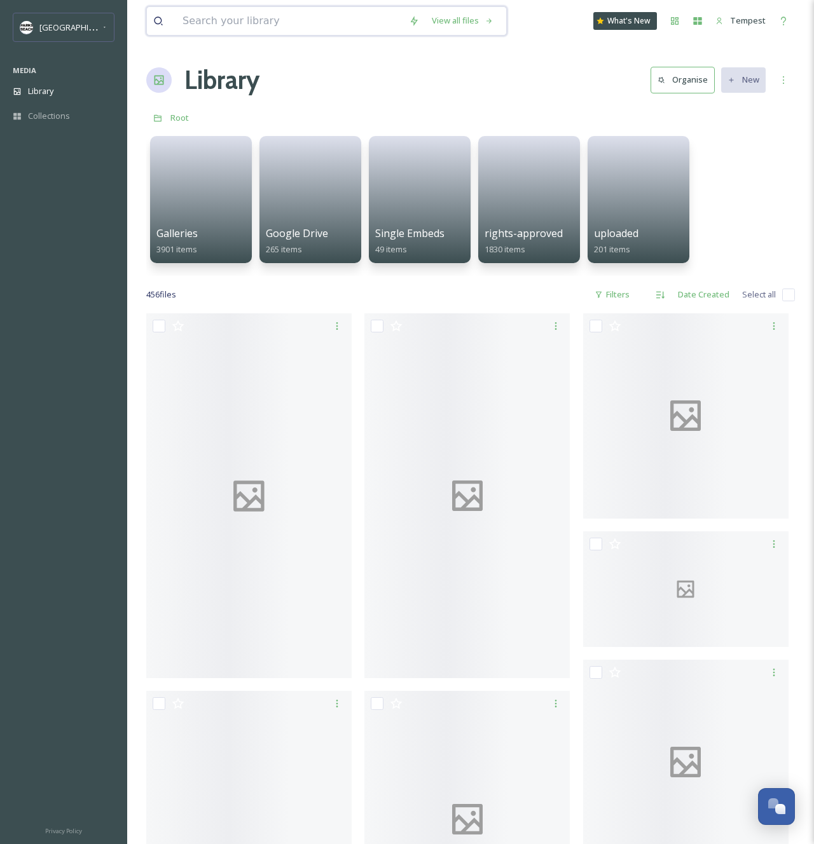
click at [177, 18] on input at bounding box center [289, 21] width 226 height 28
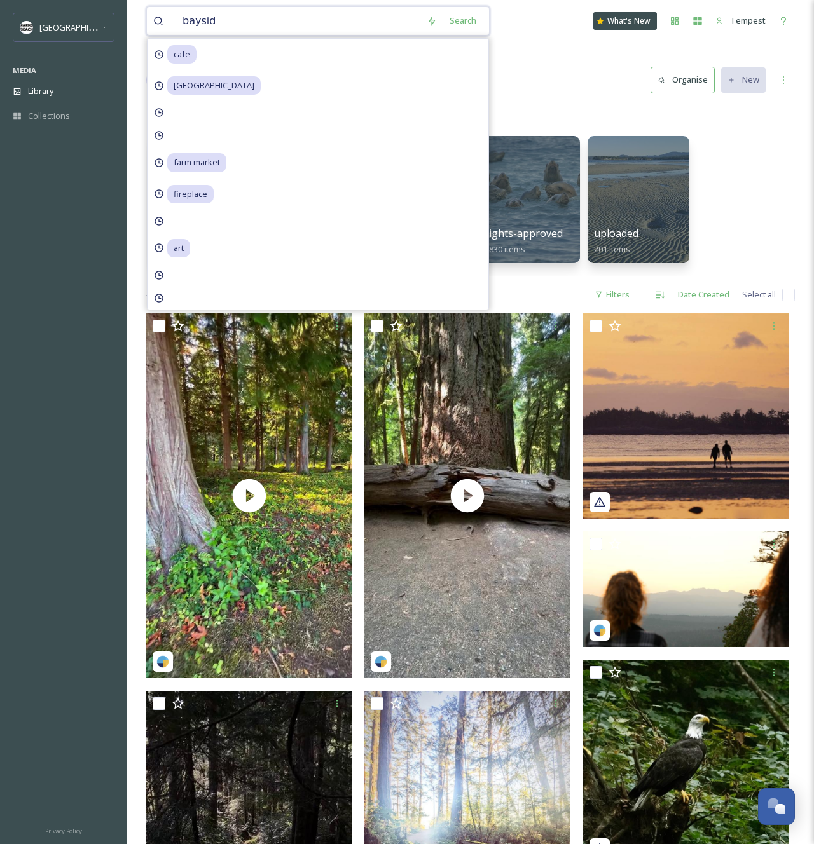
type input "bayside"
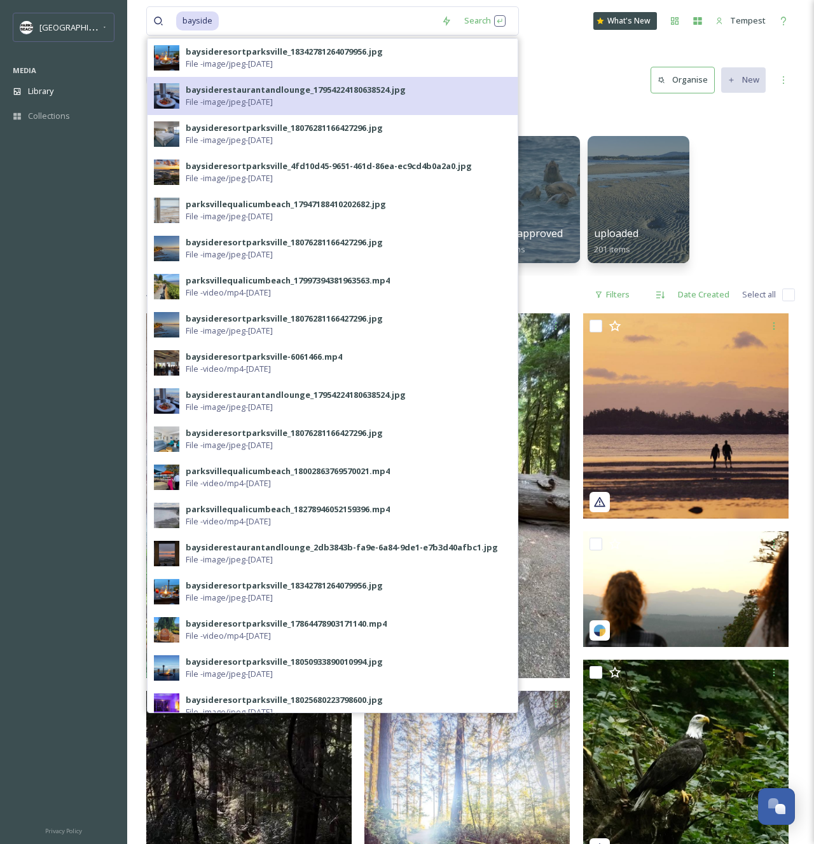
click at [369, 107] on div "baysiderestaurantandlounge_17954224180638524.jpg File - image/jpeg - [DATE]" at bounding box center [348, 96] width 325 height 24
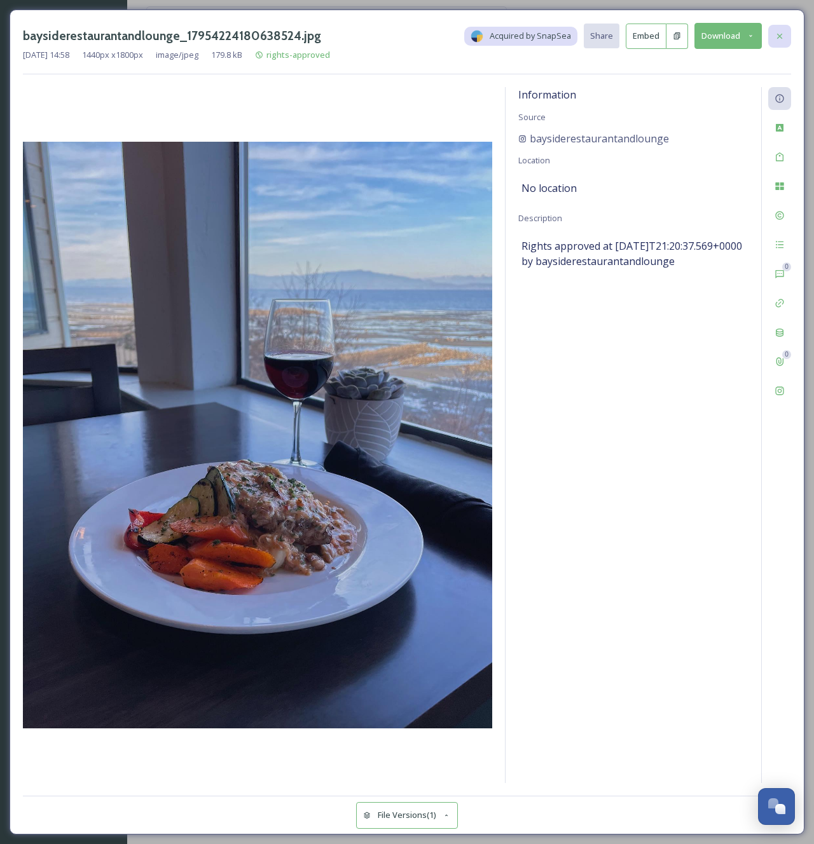
click at [779, 32] on icon at bounding box center [779, 36] width 10 height 10
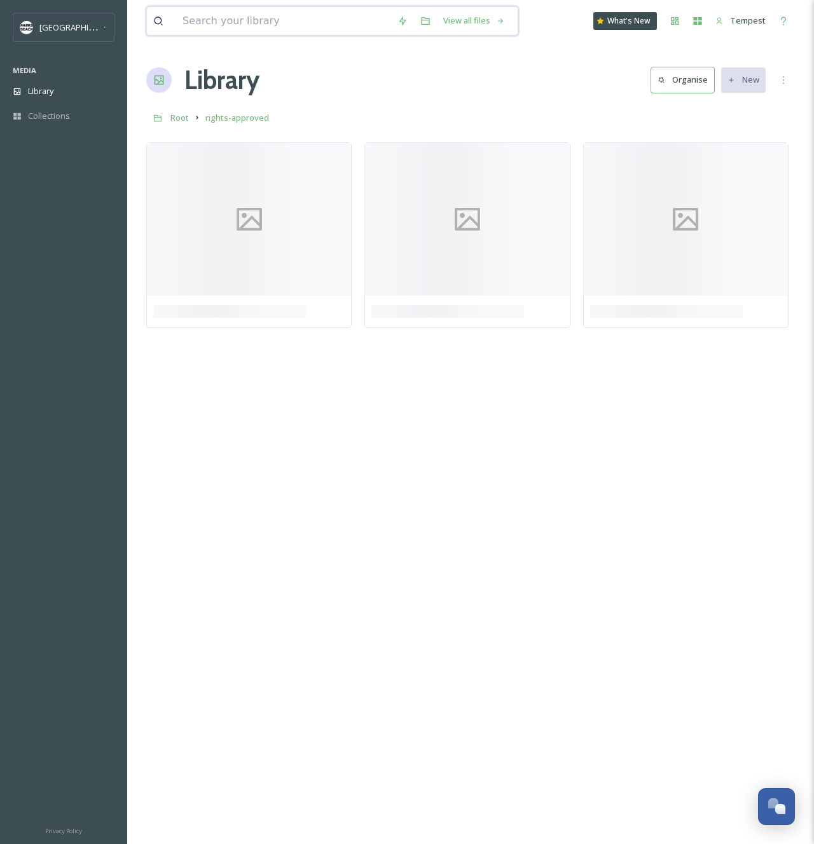
click at [236, 13] on input at bounding box center [283, 21] width 215 height 28
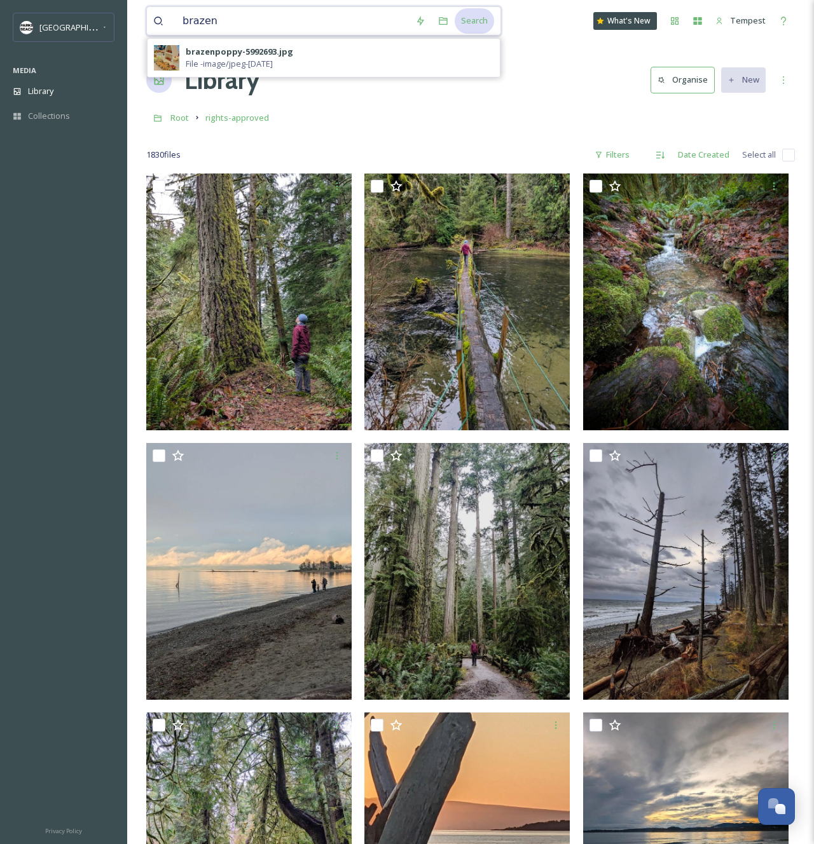
type input "brazen"
click at [475, 27] on div "Search" at bounding box center [474, 20] width 39 height 25
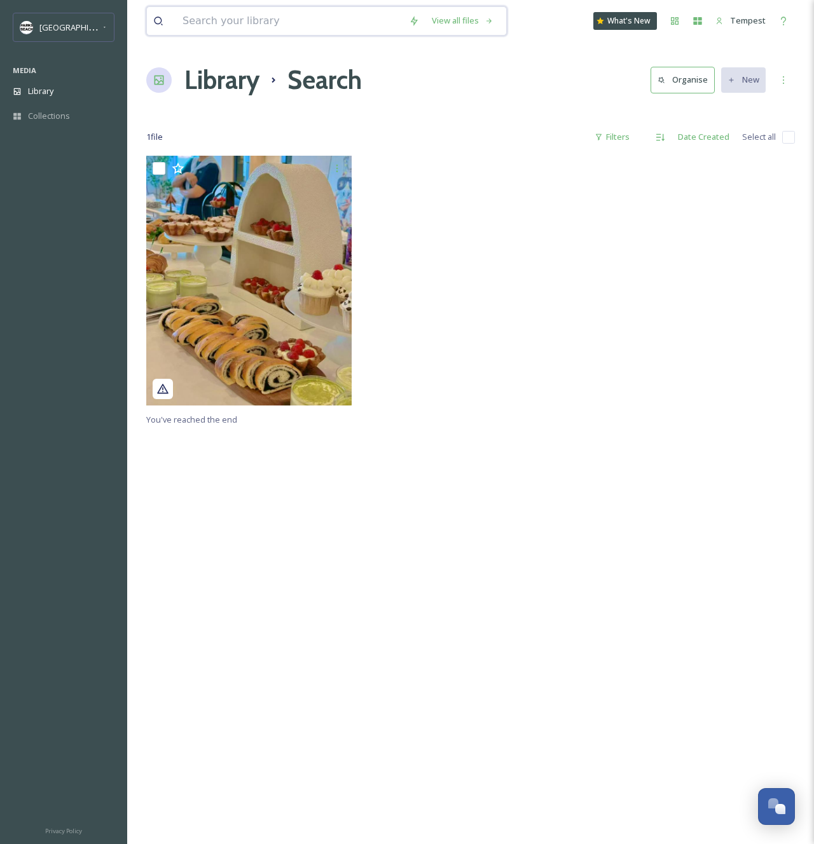
click at [199, 20] on input at bounding box center [289, 21] width 226 height 28
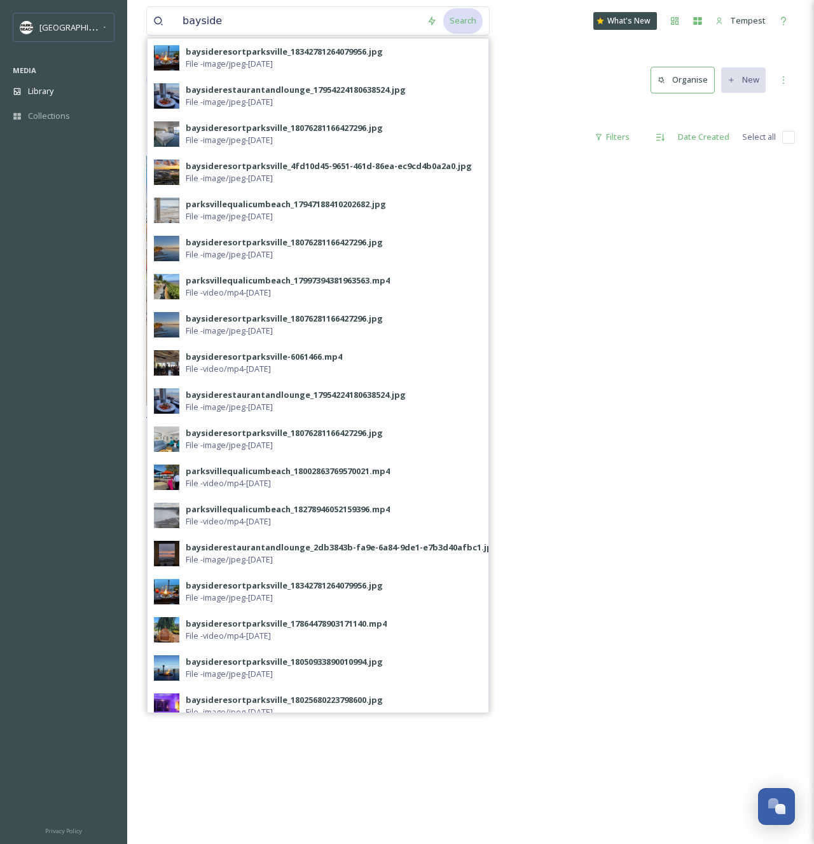
click at [459, 26] on div "Search" at bounding box center [462, 20] width 39 height 25
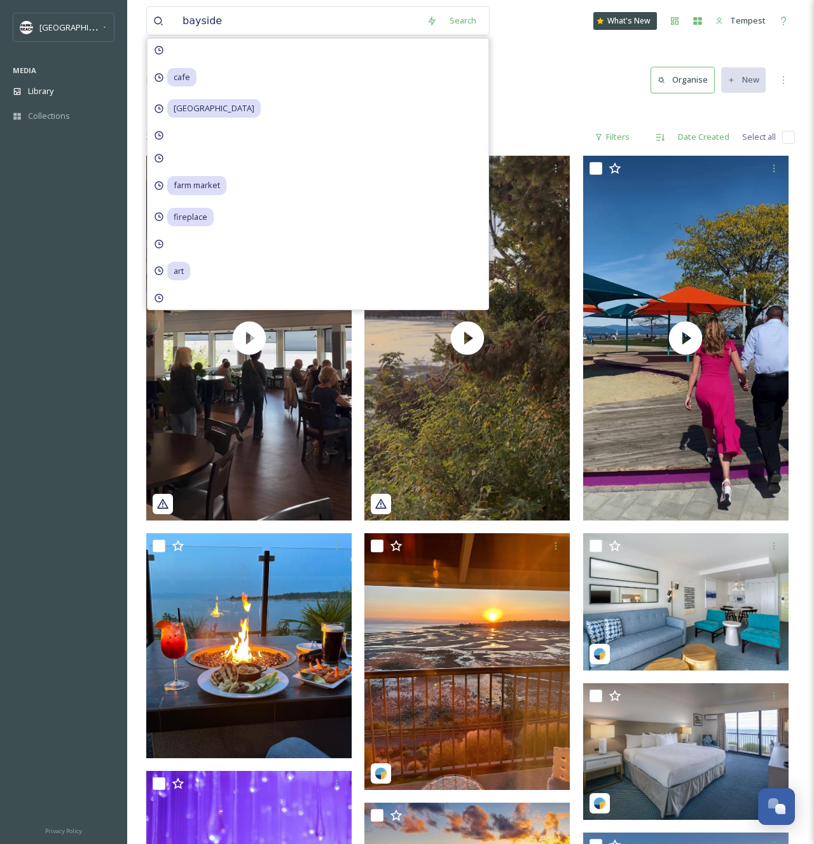
click at [554, 90] on div "Library Search Organise New" at bounding box center [470, 80] width 648 height 38
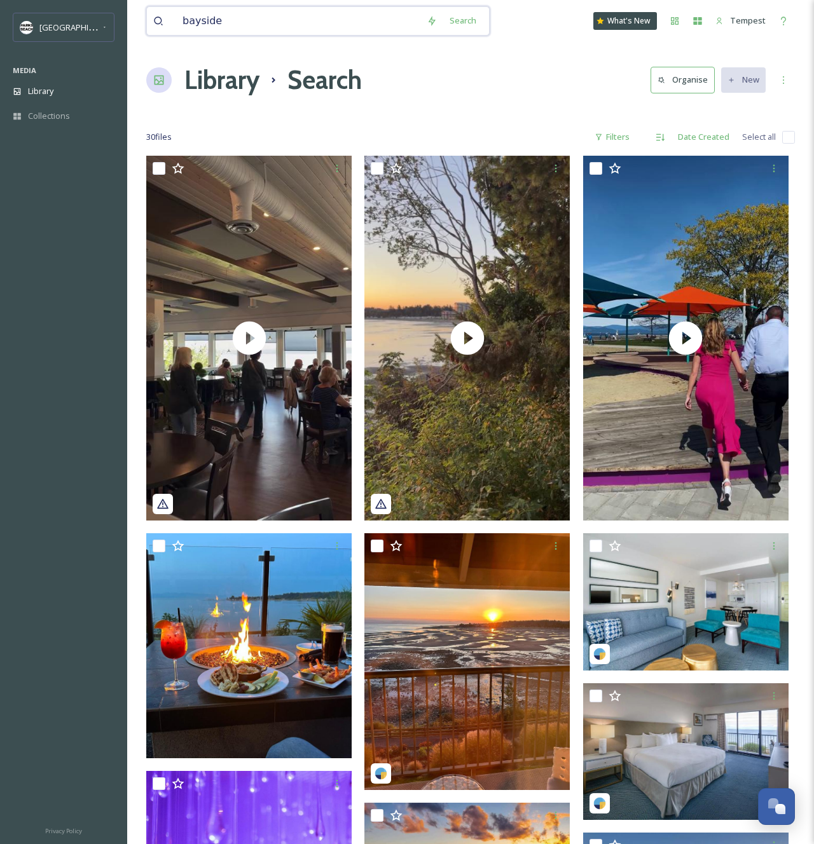
click at [211, 13] on input "bayside" at bounding box center [298, 21] width 244 height 28
type input "eatery"
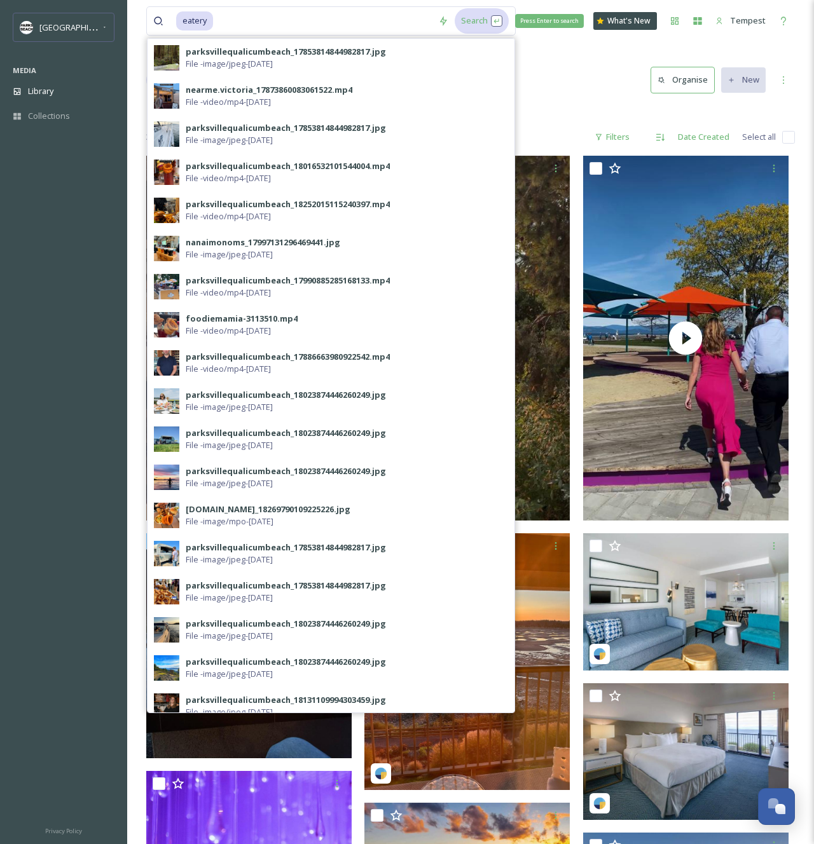
click at [468, 17] on div "Search Press Enter to search" at bounding box center [482, 20] width 54 height 25
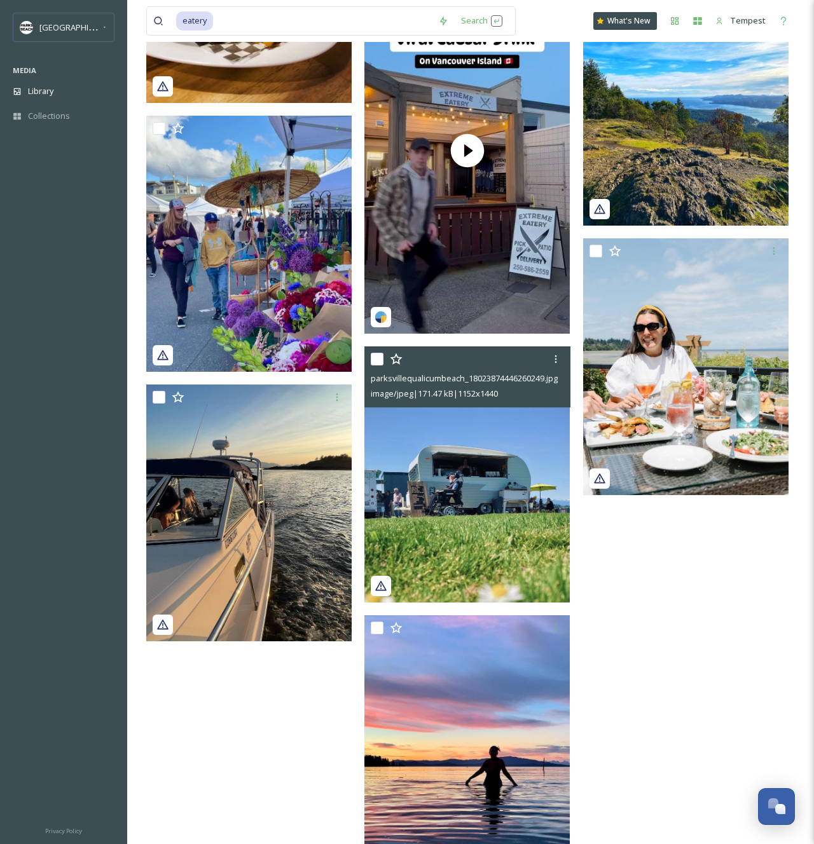
scroll to position [1528, 0]
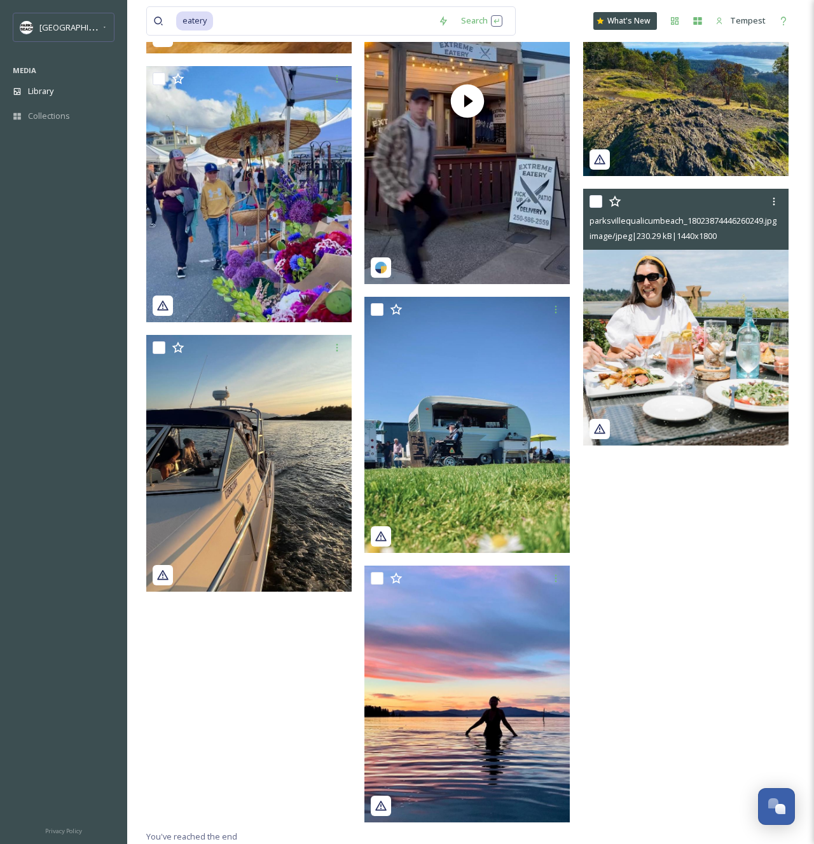
click at [704, 292] on img at bounding box center [685, 317] width 205 height 257
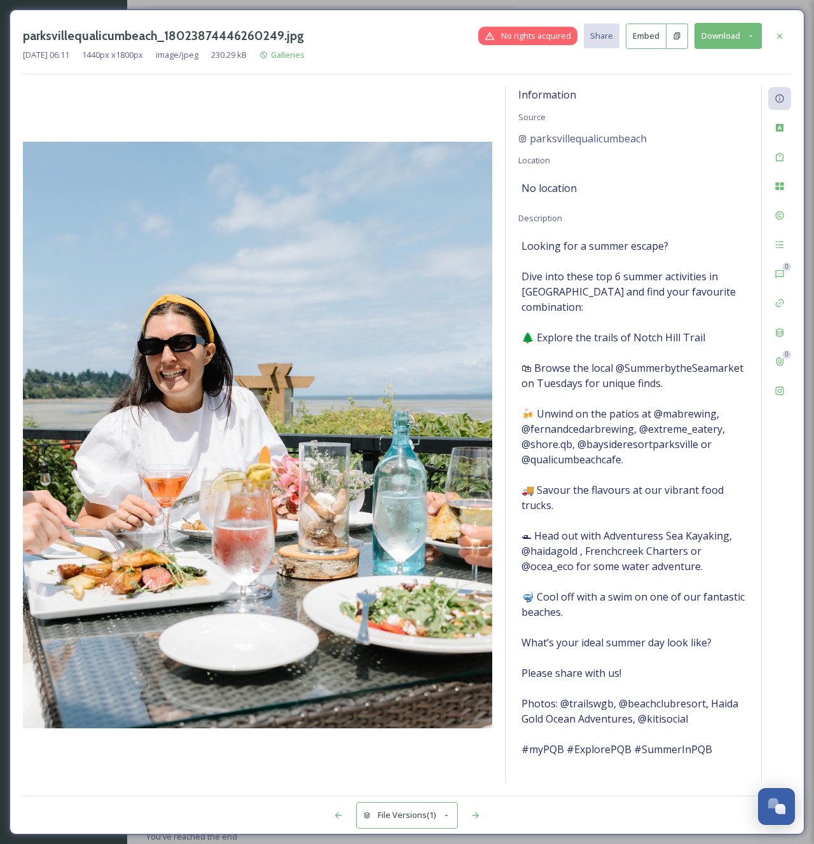
click at [389, 107] on div at bounding box center [257, 435] width 469 height 696
click at [691, 427] on span "Looking for a summer escape? Dive into these top 6 summer activities in [GEOGRA…" at bounding box center [633, 497] width 224 height 519
click at [376, 103] on div at bounding box center [257, 435] width 469 height 696
click at [782, 39] on icon at bounding box center [779, 36] width 10 height 10
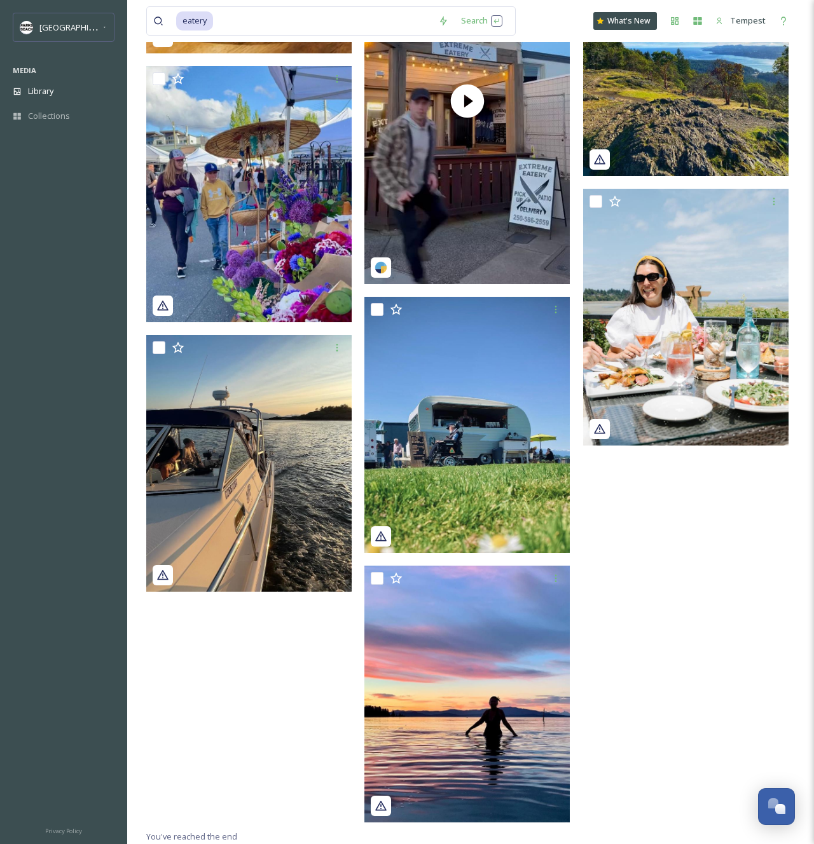
click at [524, 23] on div "eatery Search What's New Tempest" at bounding box center [470, 21] width 648 height 42
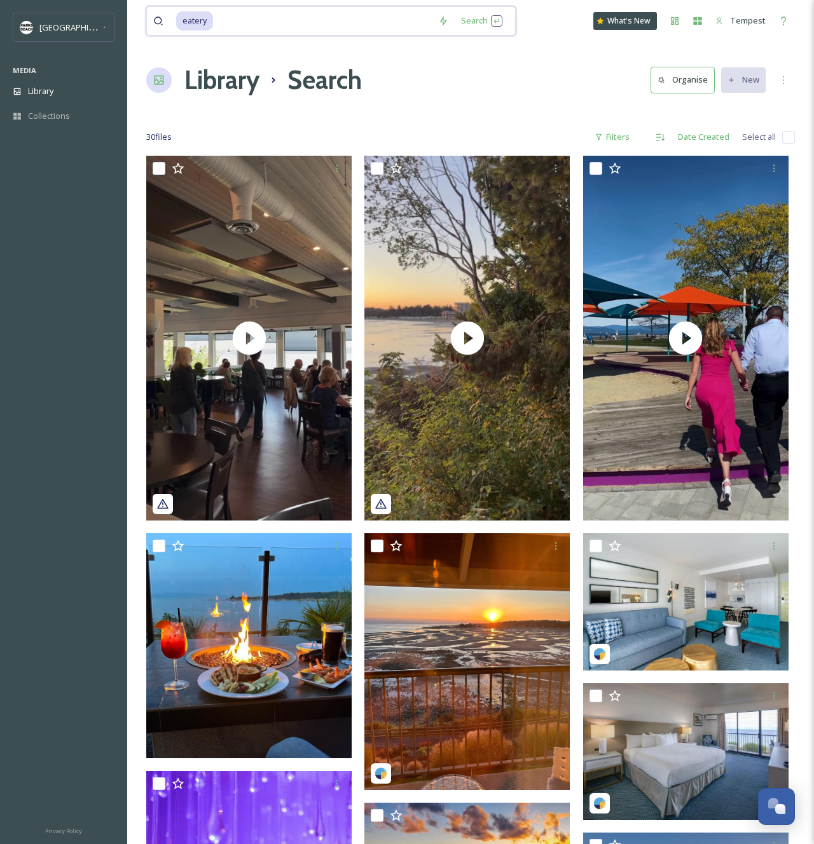
click at [205, 21] on span "eatery" at bounding box center [194, 20] width 37 height 18
click at [249, 27] on input at bounding box center [319, 21] width 219 height 28
type input "e"
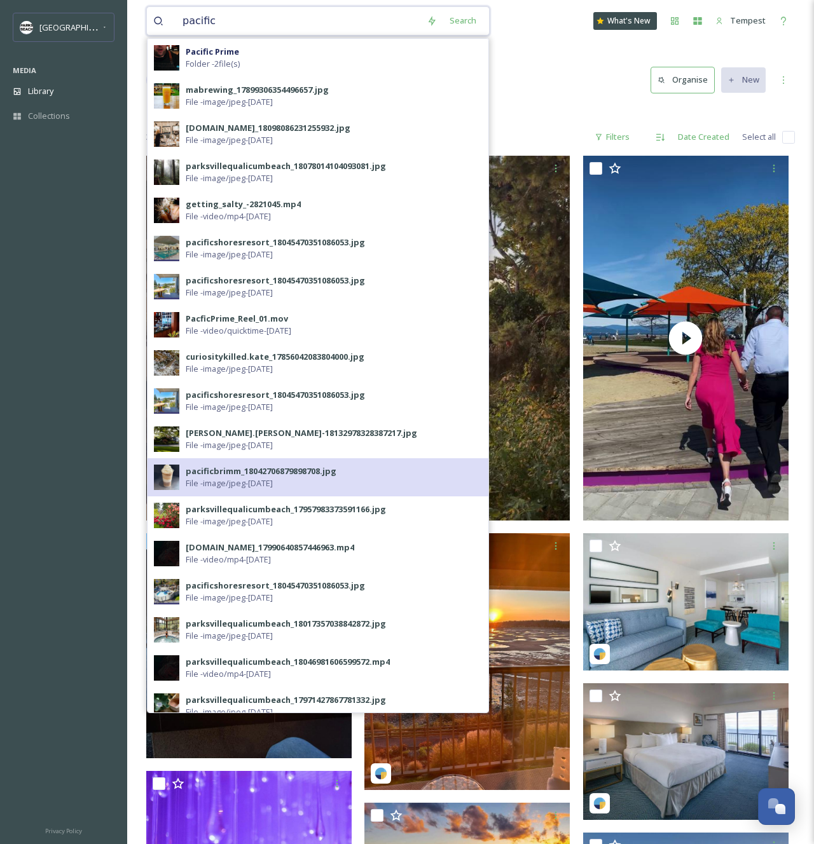
type input "pacific"
click at [273, 478] on span "File - image/jpeg - [DATE]" at bounding box center [229, 483] width 87 height 12
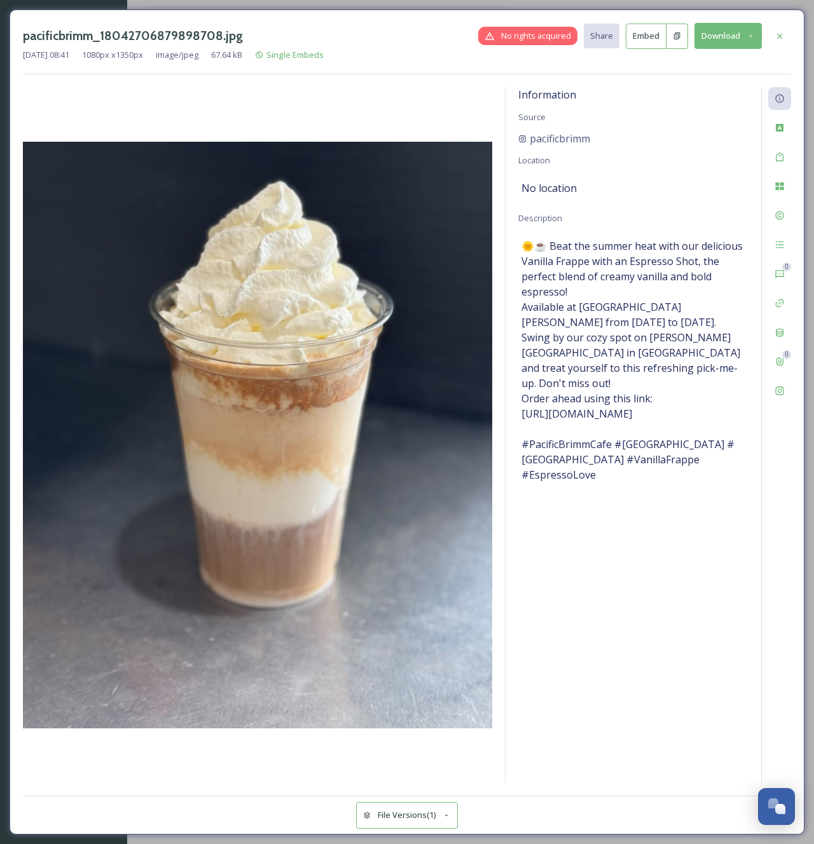
click at [674, 36] on icon at bounding box center [677, 36] width 8 height 8
click at [784, 39] on icon at bounding box center [779, 36] width 10 height 10
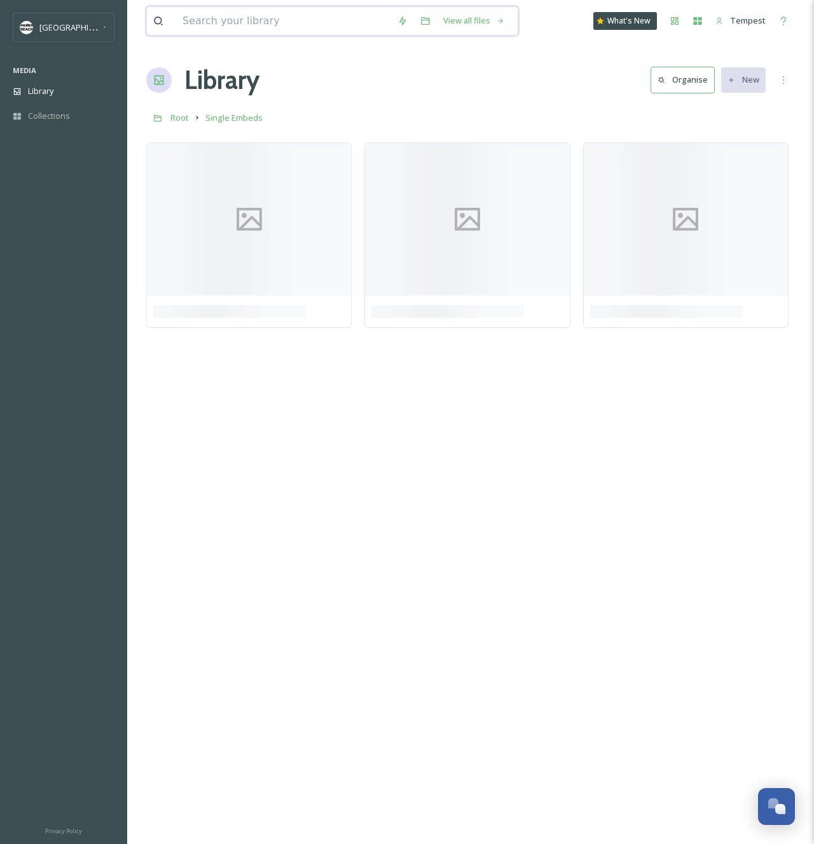
click at [195, 20] on input at bounding box center [283, 21] width 215 height 28
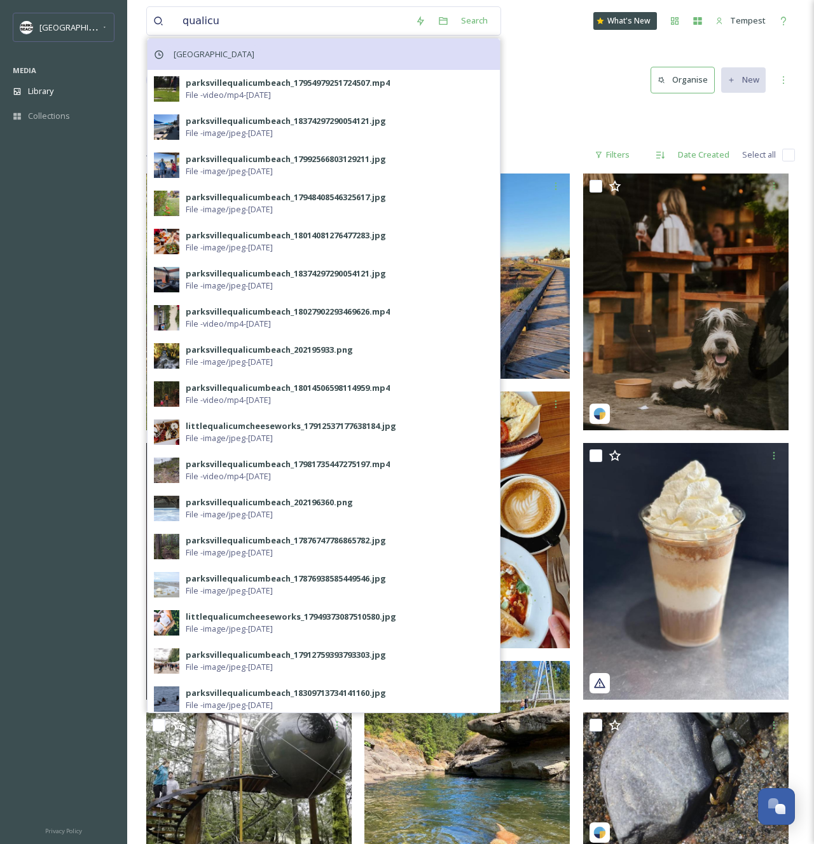
click at [187, 52] on span "[GEOGRAPHIC_DATA]" at bounding box center [213, 54] width 93 height 18
click at [241, 59] on span "[GEOGRAPHIC_DATA]" at bounding box center [213, 54] width 93 height 18
click at [227, 45] on span "[GEOGRAPHIC_DATA]" at bounding box center [213, 54] width 93 height 18
click at [229, 48] on span "[GEOGRAPHIC_DATA]" at bounding box center [213, 54] width 93 height 18
click at [242, 58] on span "[GEOGRAPHIC_DATA]" at bounding box center [213, 54] width 93 height 18
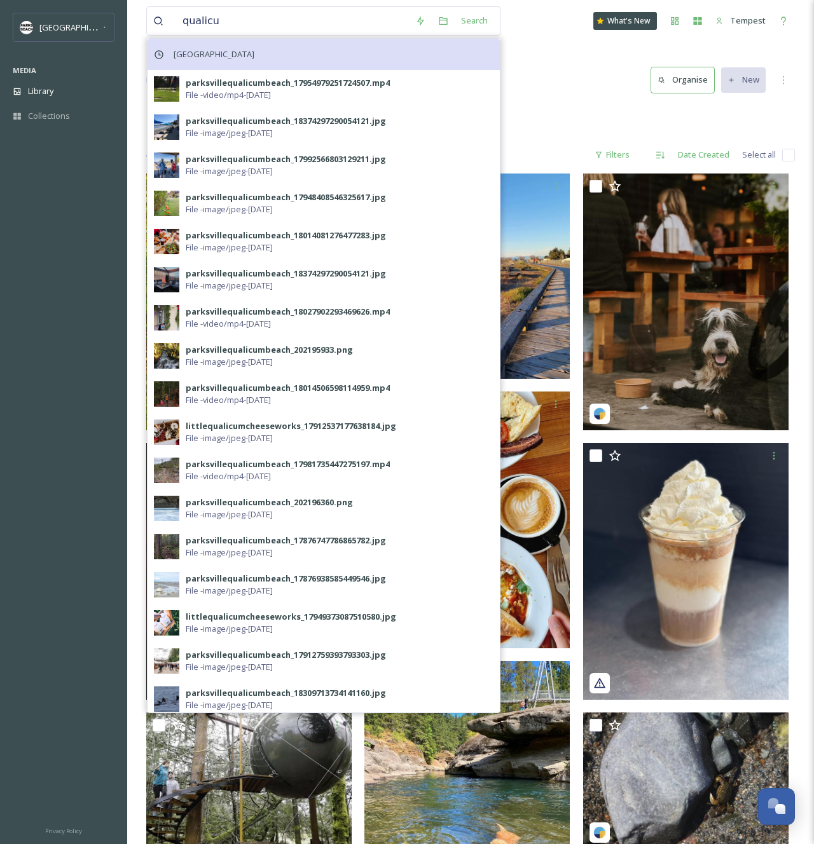
click at [242, 58] on span "[GEOGRAPHIC_DATA]" at bounding box center [213, 54] width 93 height 18
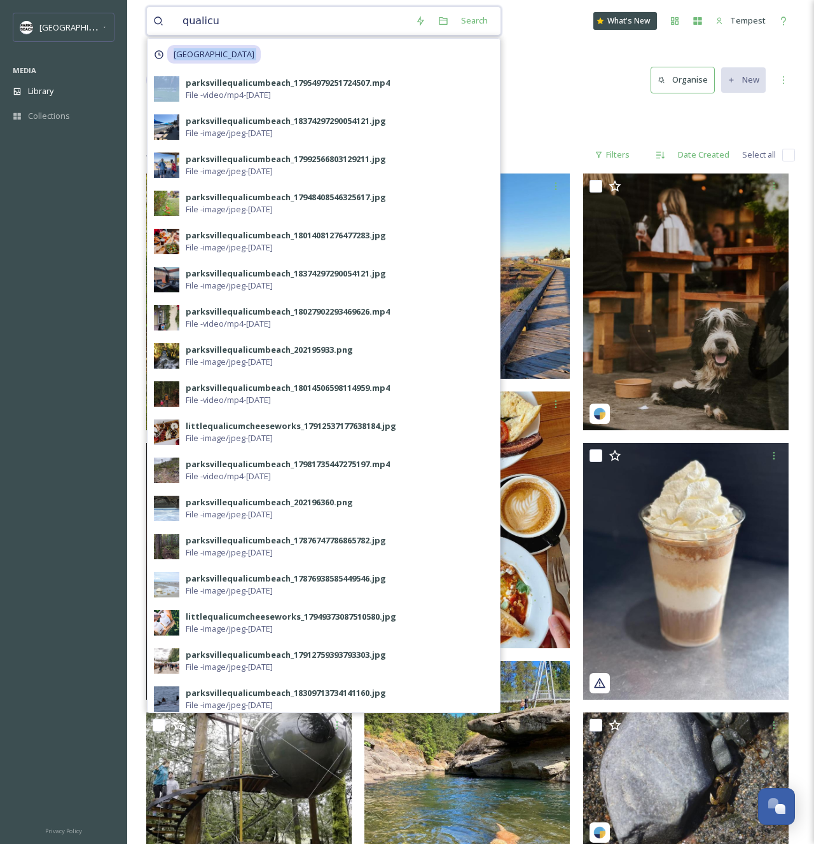
click at [236, 28] on input "qualicu" at bounding box center [292, 21] width 233 height 28
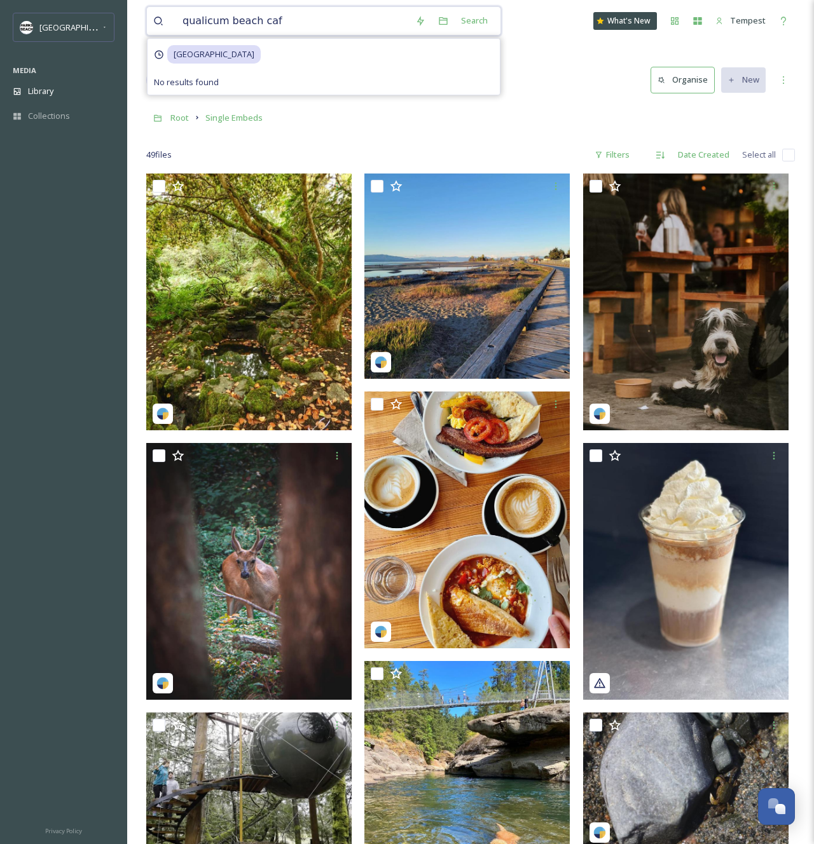
type input "[GEOGRAPHIC_DATA]"
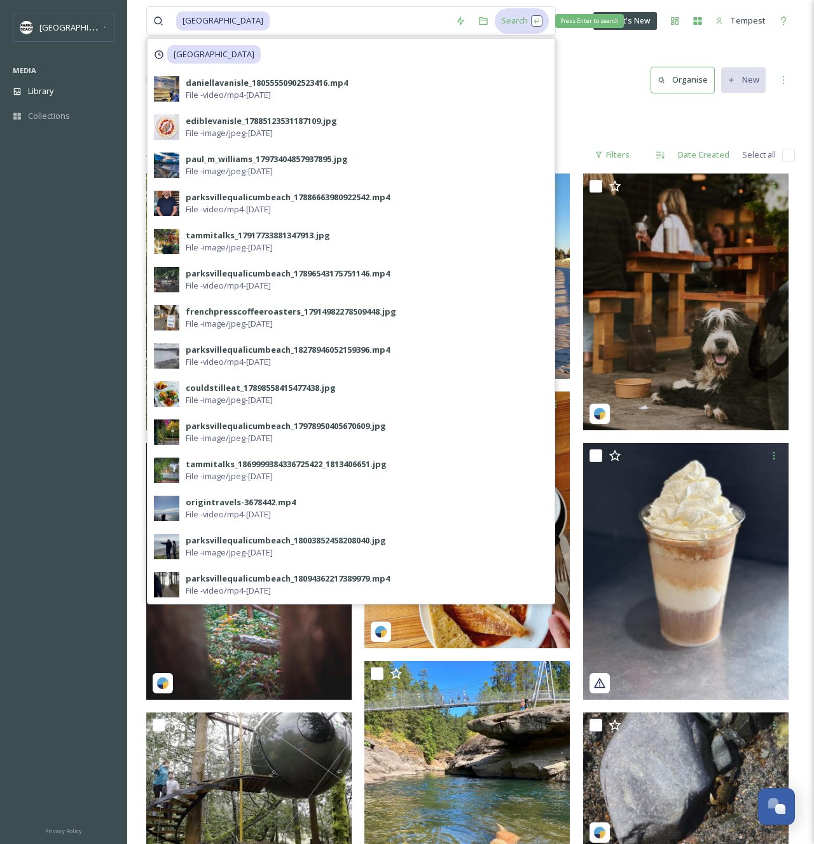
click at [498, 25] on div "Search Press Enter to search" at bounding box center [522, 20] width 54 height 25
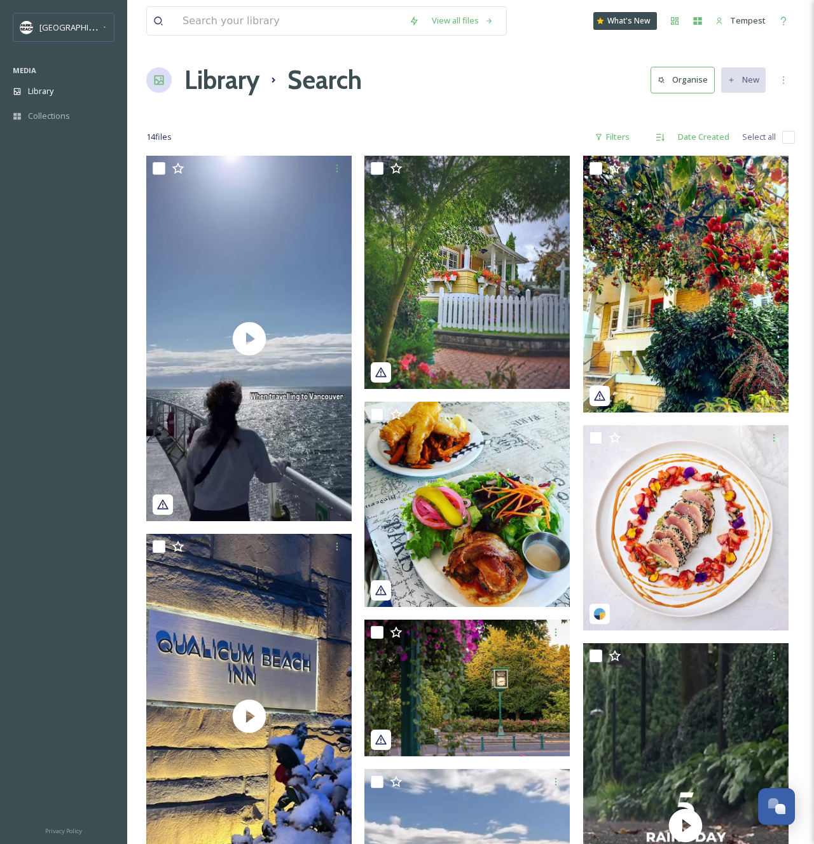
click at [516, 84] on div "Library Search Organise New" at bounding box center [470, 80] width 648 height 38
click at [258, 22] on input at bounding box center [289, 21] width 226 height 28
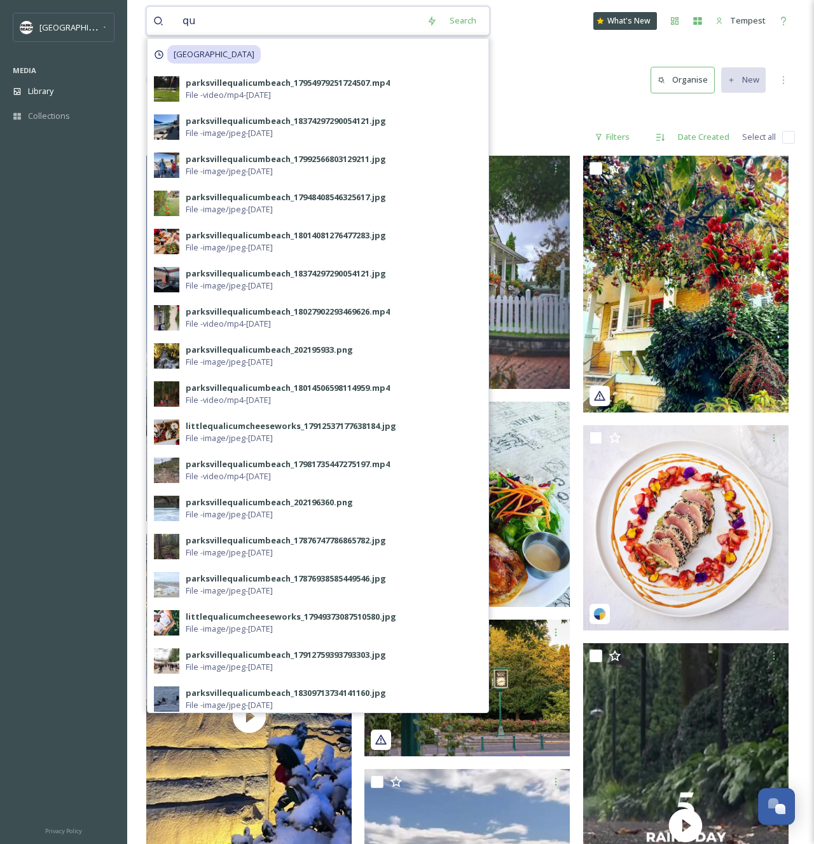
type input "q"
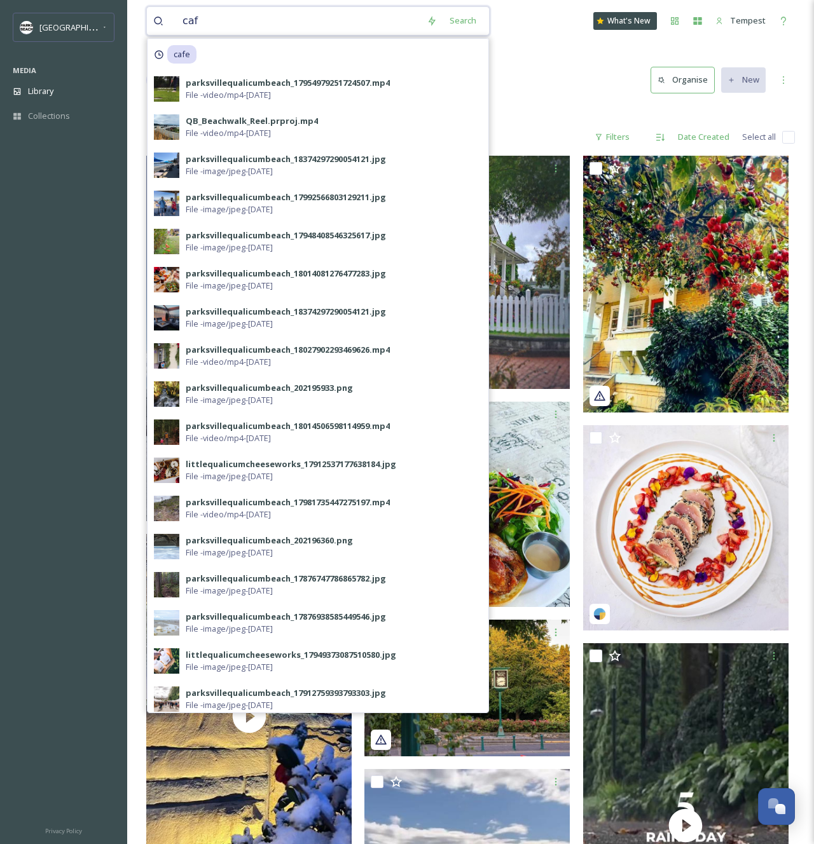
type input "cafe"
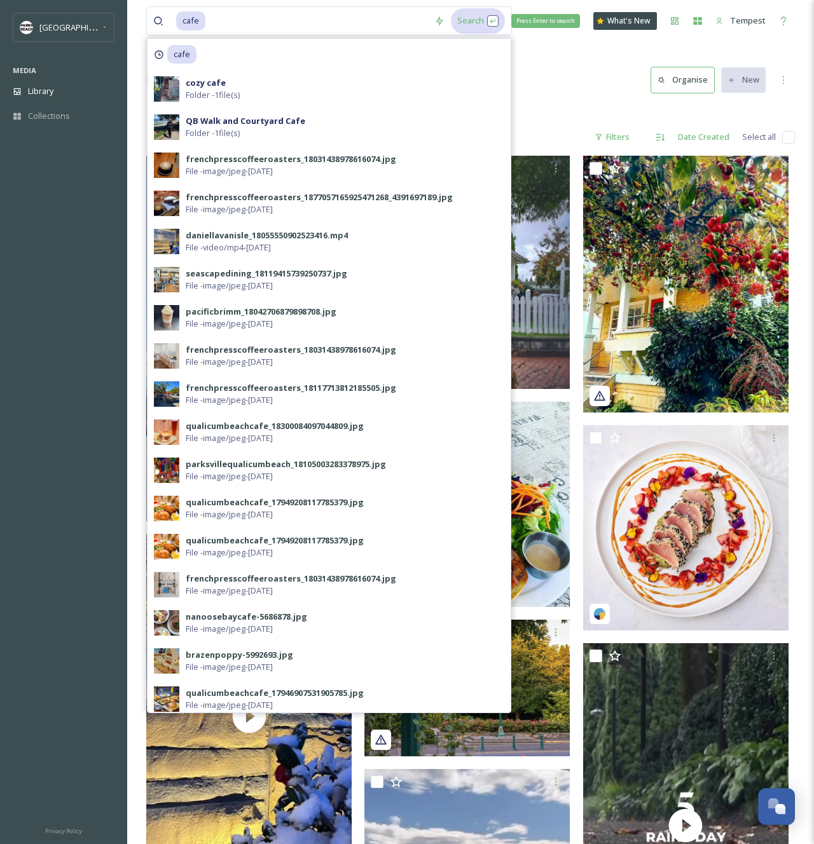
click at [465, 28] on div "Search Press Enter to search" at bounding box center [478, 20] width 54 height 25
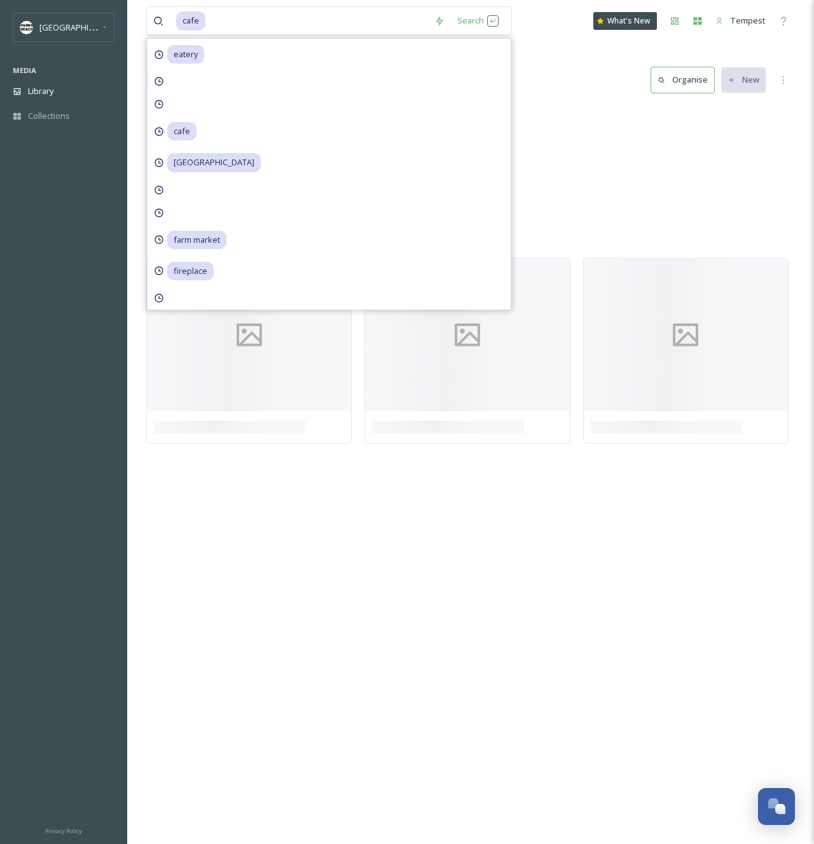
click at [552, 125] on div "[PERSON_NAME]-QB Cafes 1 item May QB Walk and Courtyard Cafe 1 item March cozy …" at bounding box center [470, 179] width 648 height 146
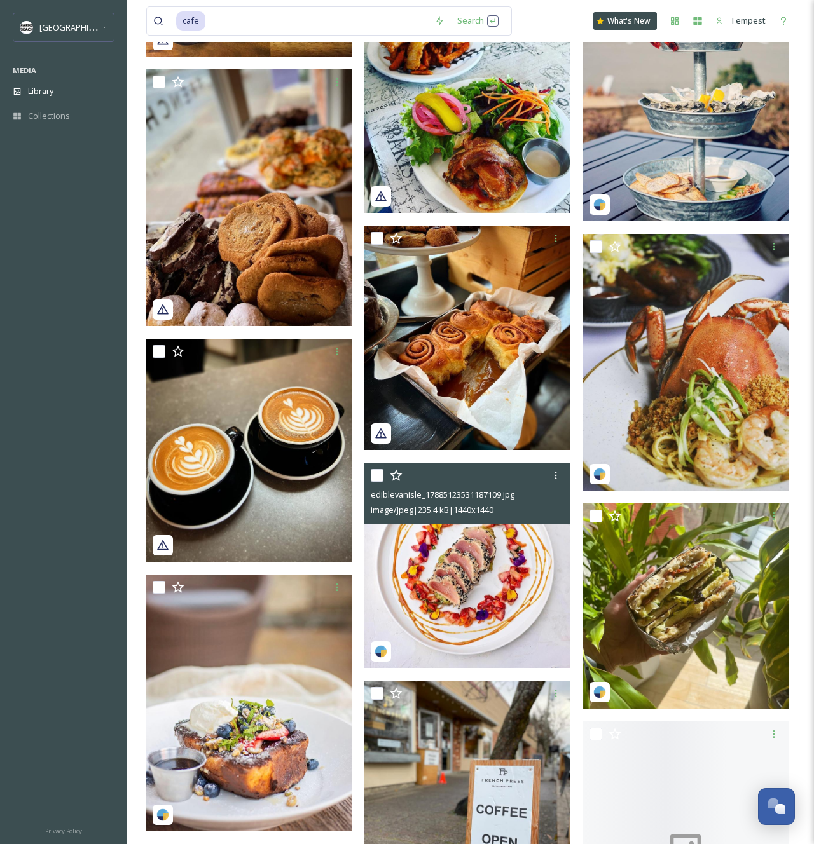
scroll to position [5197, 0]
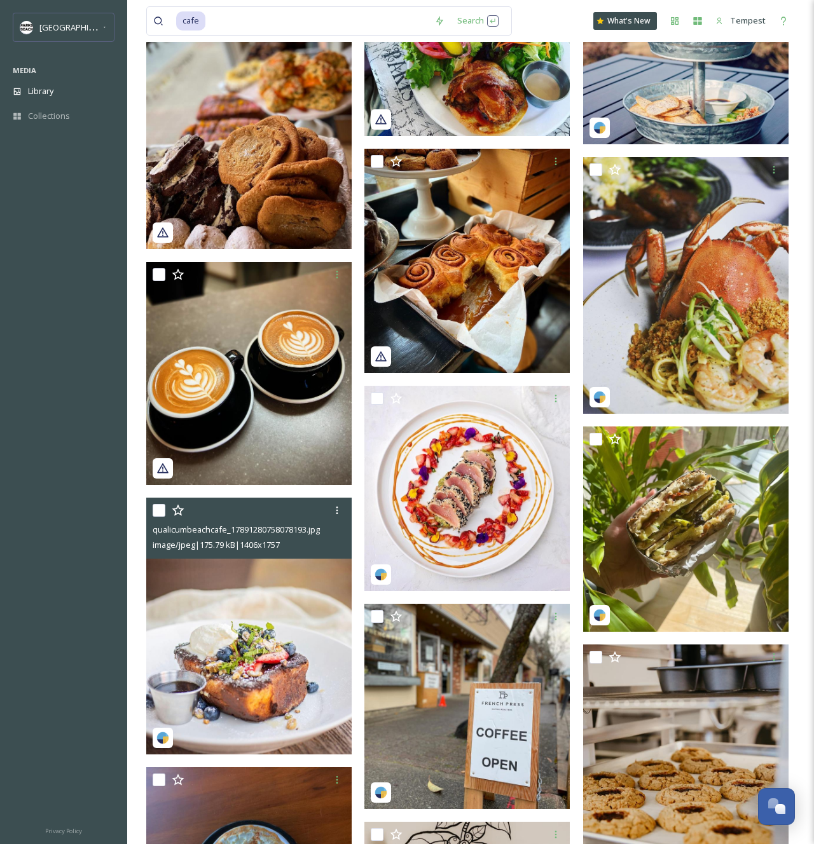
click at [220, 667] on img at bounding box center [248, 626] width 205 height 257
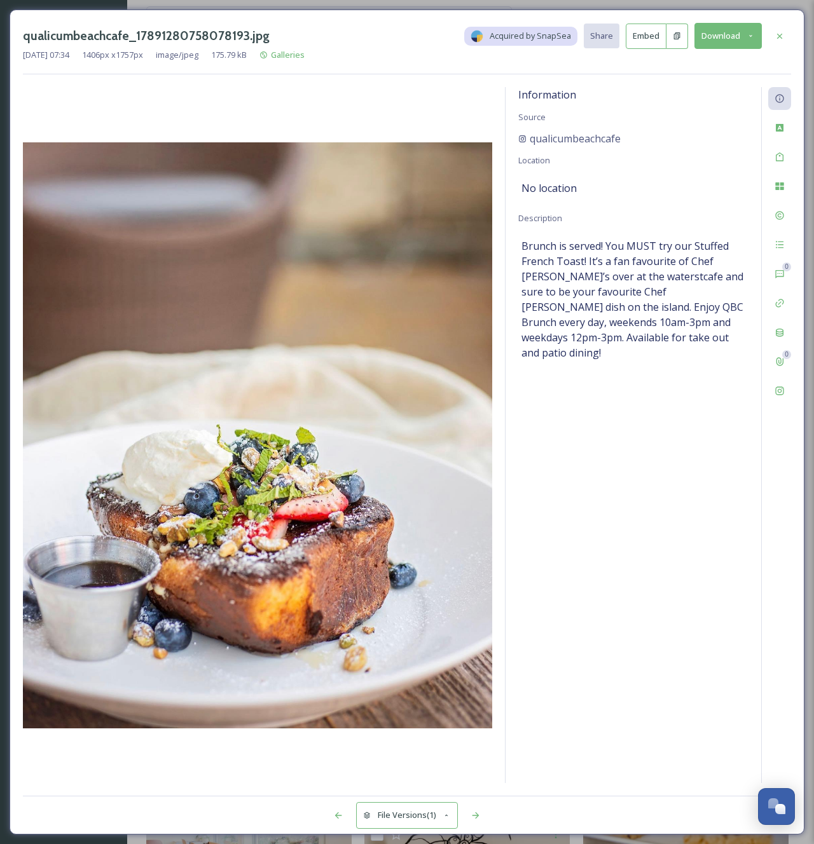
click at [643, 32] on button "Embed" at bounding box center [646, 36] width 41 height 25
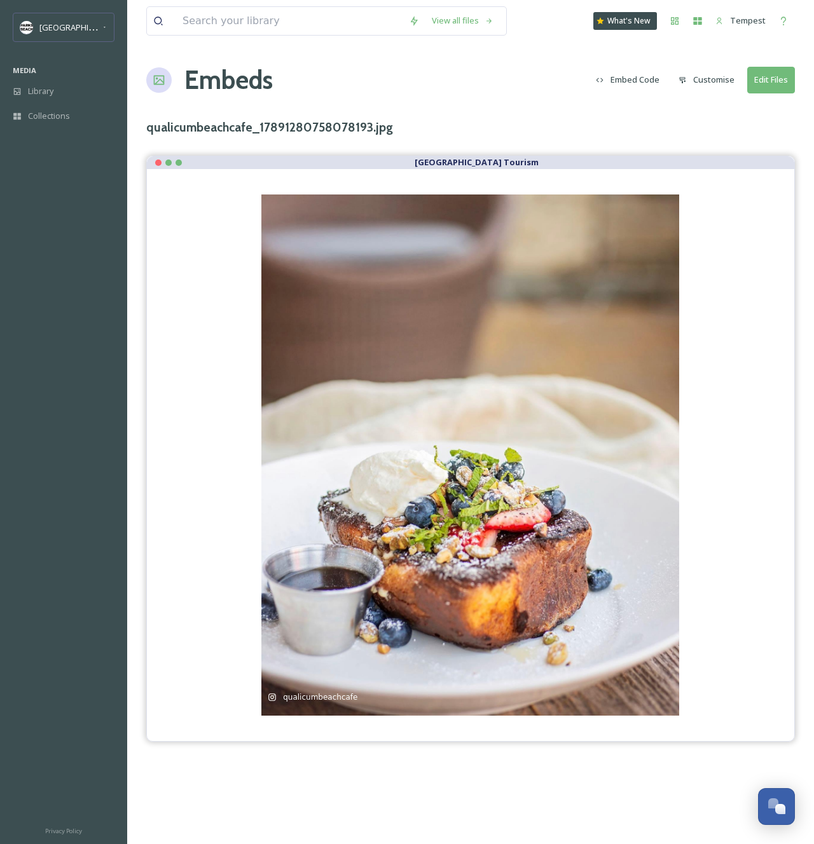
click at [634, 81] on button "Embed Code" at bounding box center [627, 79] width 76 height 25
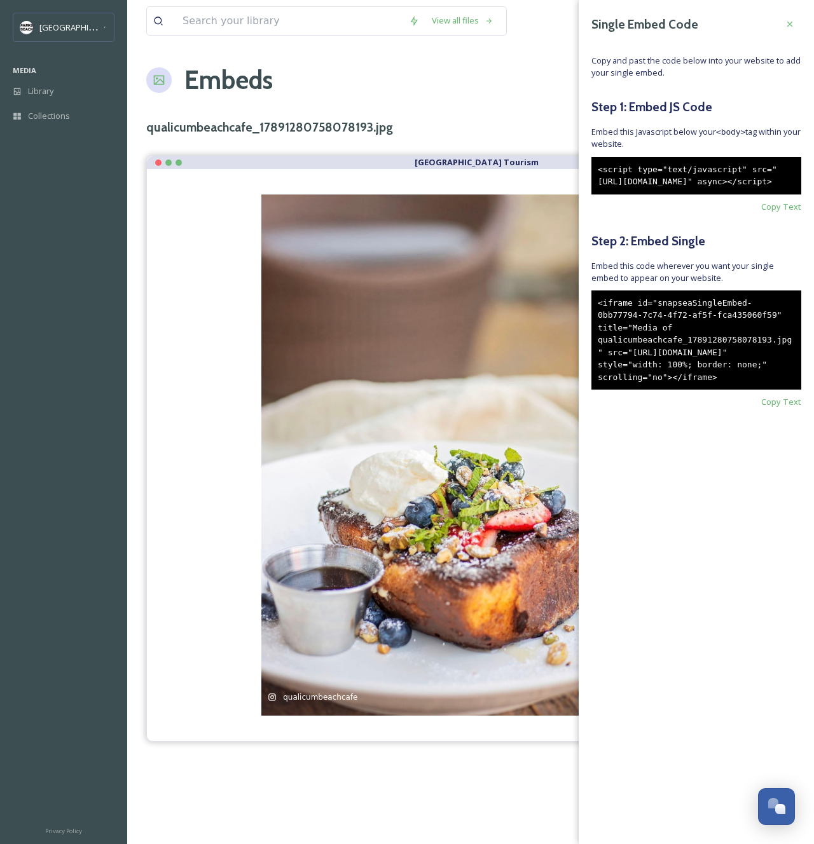
click at [657, 172] on div "<script type="text/javascript" src="[URL][DOMAIN_NAME]" async></script>" at bounding box center [696, 176] width 210 height 38
click at [660, 383] on div "<iframe id="snapseaSingleEmbed-0bb77794-7c74-4f72-af5f-fca435060f59" title="Med…" at bounding box center [696, 341] width 210 height 100
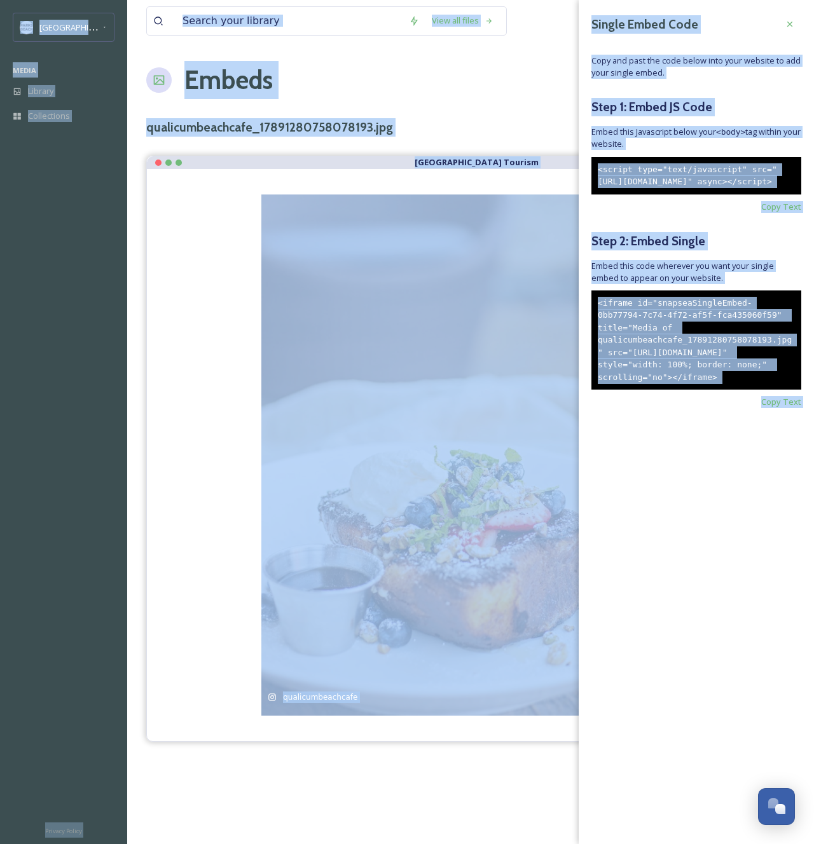
click at [667, 348] on div "<iframe id="snapseaSingleEmbed-0bb77794-7c74-4f72-af5f-fca435060f59" title="Med…" at bounding box center [696, 341] width 210 height 100
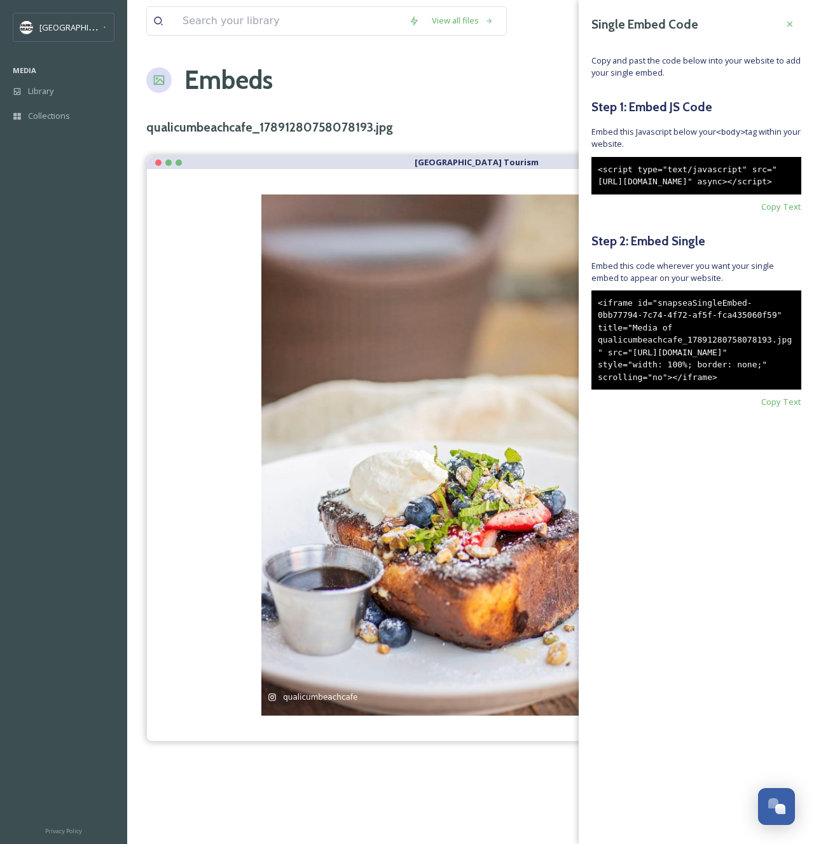
click at [626, 382] on div "<iframe id="snapseaSingleEmbed-0bb77794-7c74-4f72-af5f-fca435060f59" title="Med…" at bounding box center [696, 341] width 210 height 100
click at [782, 408] on span "Copy Text" at bounding box center [781, 402] width 40 height 12
click at [652, 188] on div "<script type="text/javascript" src="[URL][DOMAIN_NAME]" async></script>" at bounding box center [696, 176] width 210 height 38
click at [650, 189] on div "<script type="text/javascript" src="[URL][DOMAIN_NAME]" async></script>" at bounding box center [696, 176] width 210 height 38
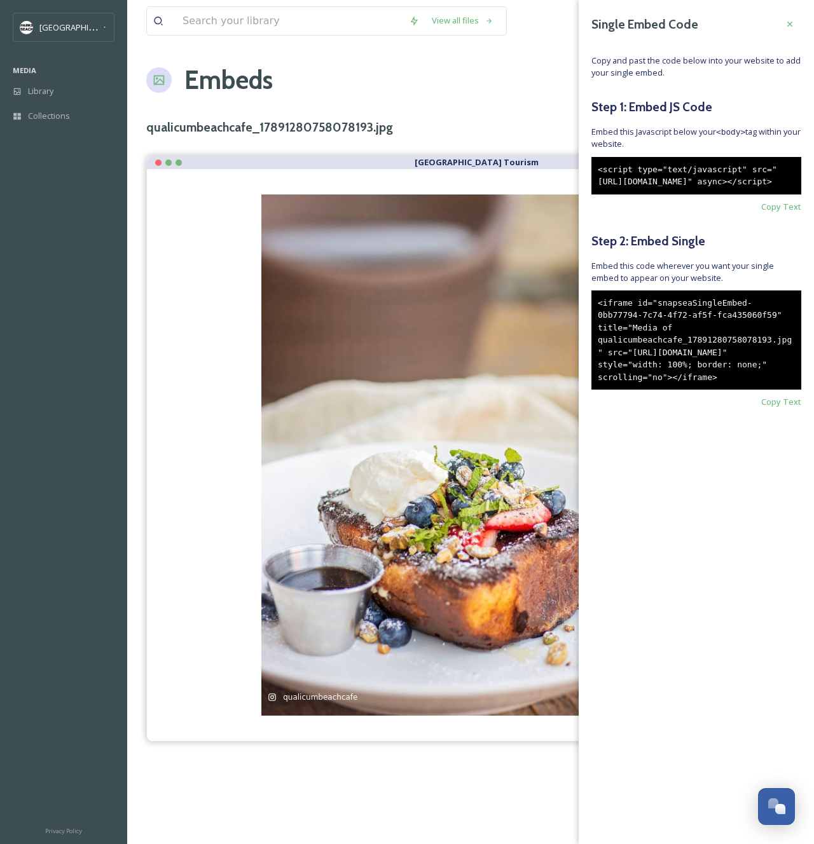
click at [650, 189] on div "<script type="text/javascript" src="[URL][DOMAIN_NAME]" async></script>" at bounding box center [696, 176] width 210 height 38
copy div "<script type="text/javascript" src="[URL][DOMAIN_NAME]" async></script>"
click at [622, 385] on div "<iframe id="snapseaSingleEmbed-0bb77794-7c74-4f72-af5f-fca435060f59" title="Med…" at bounding box center [696, 341] width 210 height 100
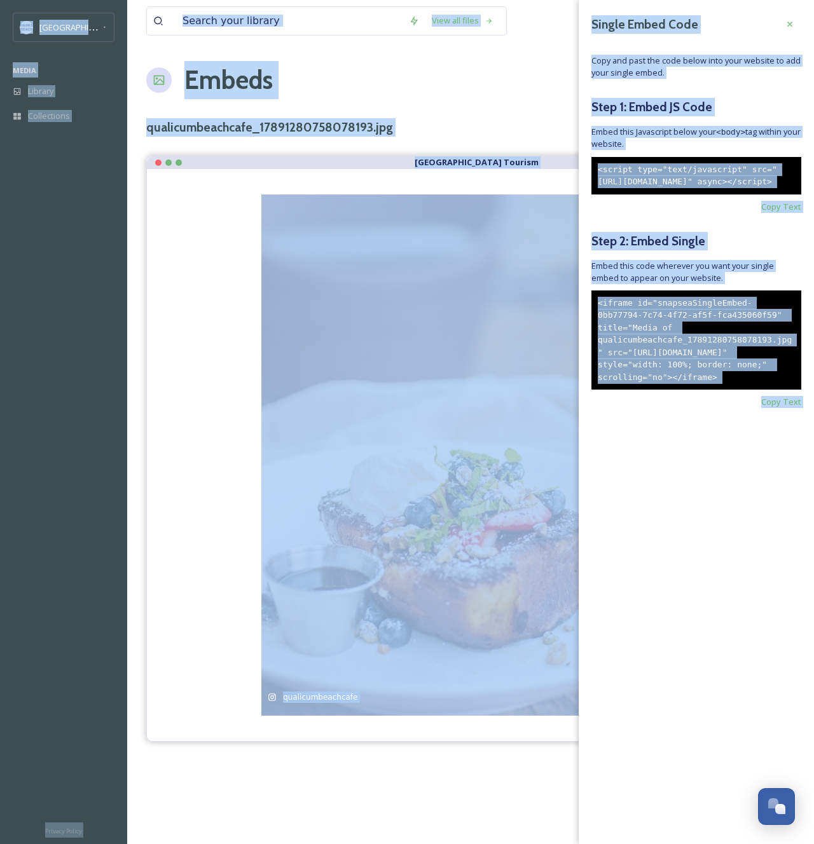
click at [622, 385] on div "<iframe id="snapseaSingleEmbed-0bb77794-7c74-4f72-af5f-fca435060f59" title="Med…" at bounding box center [696, 341] width 210 height 100
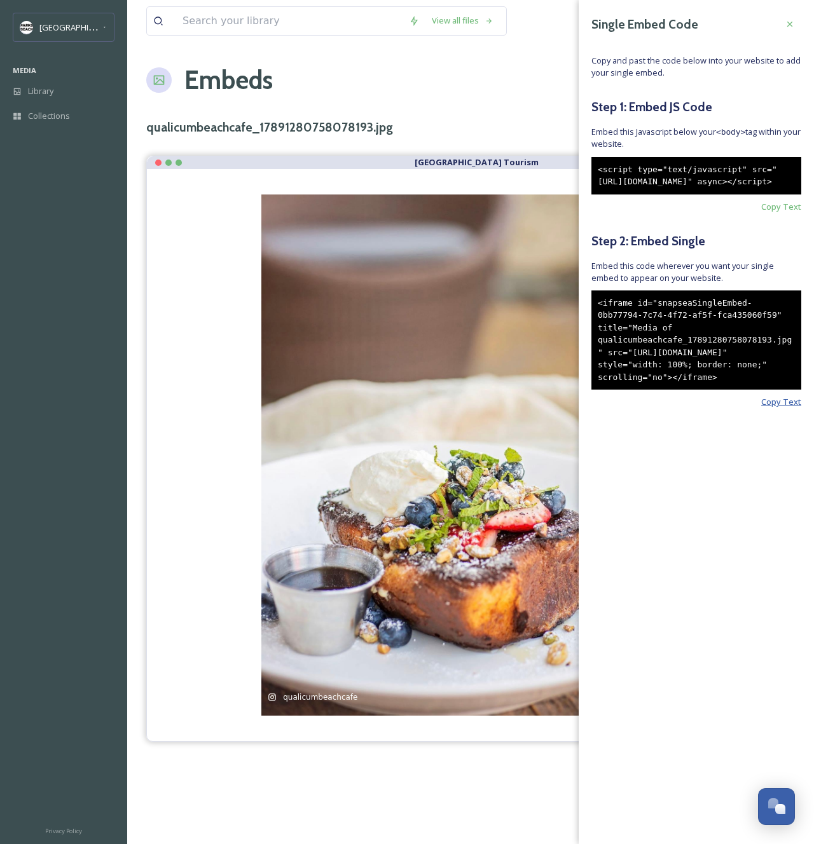
click at [791, 408] on span "Copy Text" at bounding box center [781, 402] width 40 height 12
click at [479, 133] on div "qualicumbeachcafe_17891280758078193.jpg" at bounding box center [470, 127] width 648 height 18
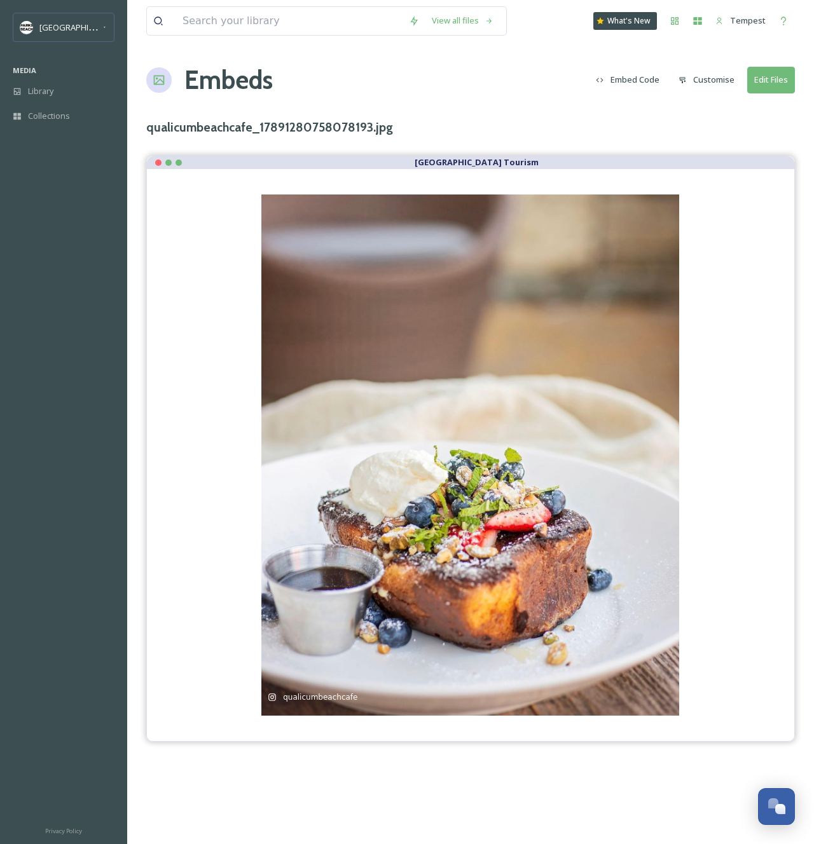
click at [647, 74] on button "Embed Code" at bounding box center [627, 79] width 76 height 25
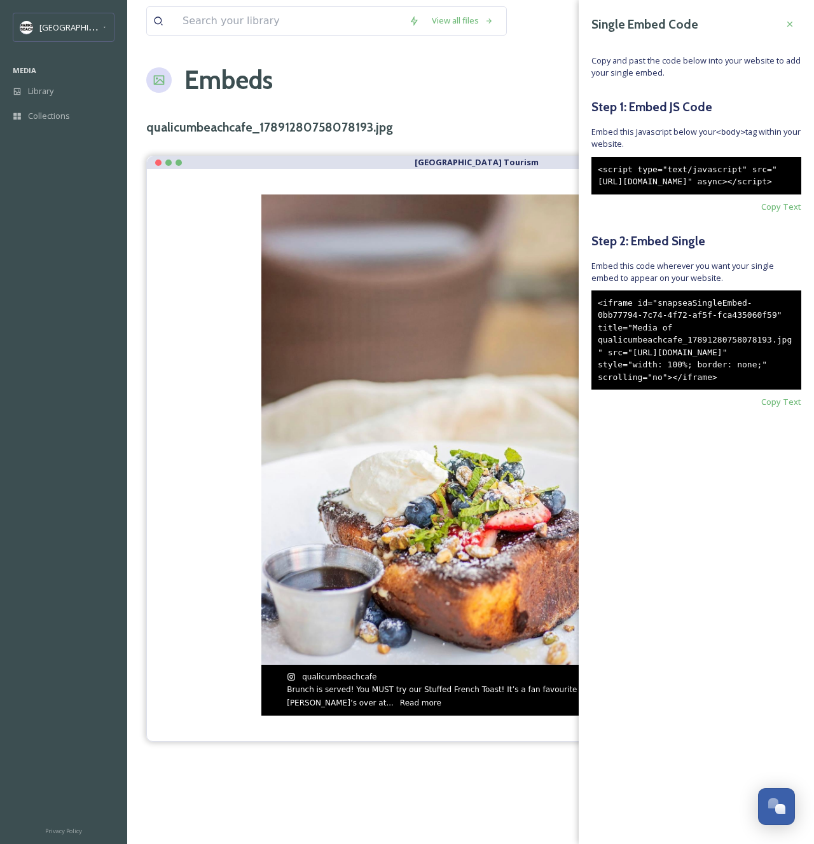
click at [392, 391] on img at bounding box center [470, 456] width 418 height 522
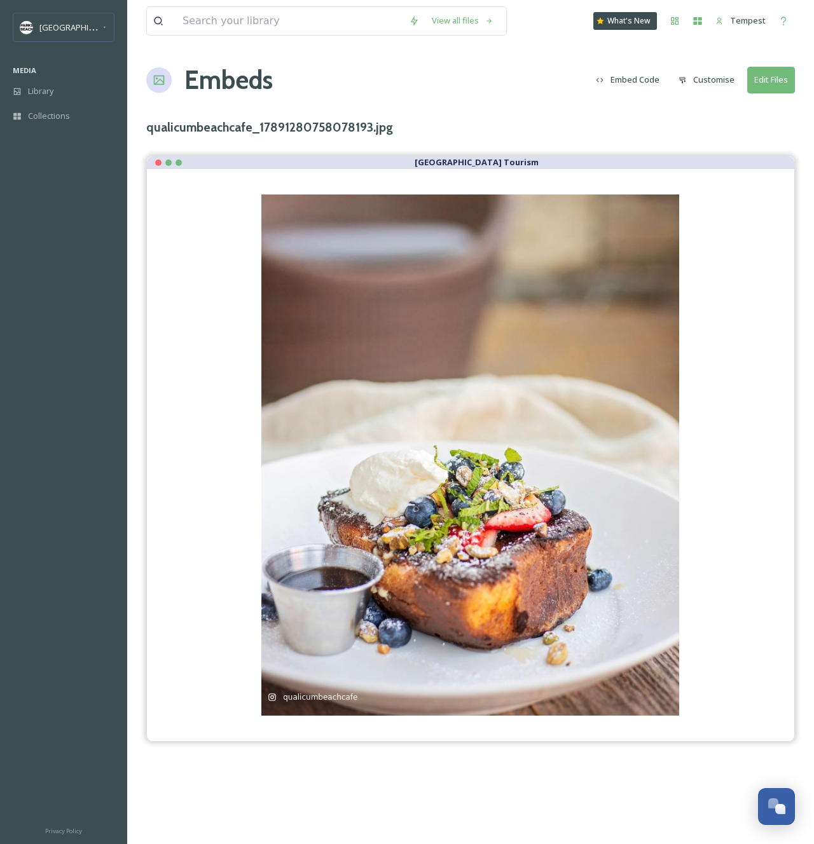
click at [779, 447] on div "qualicumbeachcafe [DATE] Brunch is served! You MUST try our Stuffed French Toas…" at bounding box center [470, 455] width 647 height 573
click at [660, 111] on div "View all files What's New Tempest Embeds Embed Code Customise Edit Files qualic…" at bounding box center [470, 422] width 687 height 844
click at [157, 163] on div at bounding box center [158, 163] width 6 height 6
click at [622, 145] on div "View all files What's New Tempest Embeds Embed Code Customise Edit Files qualic…" at bounding box center [470, 422] width 687 height 844
click at [342, 93] on div "Embeds Embed Code Customise Edit Files" at bounding box center [470, 80] width 648 height 38
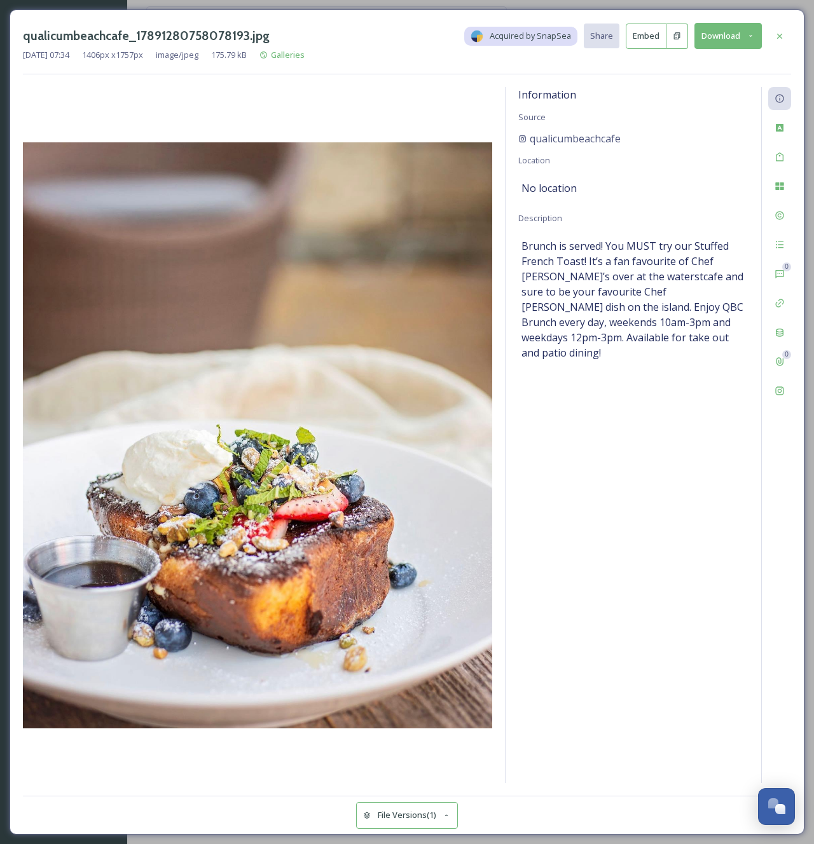
click at [678, 36] on icon at bounding box center [677, 35] width 6 height 7
